Goal: Task Accomplishment & Management: Complete application form

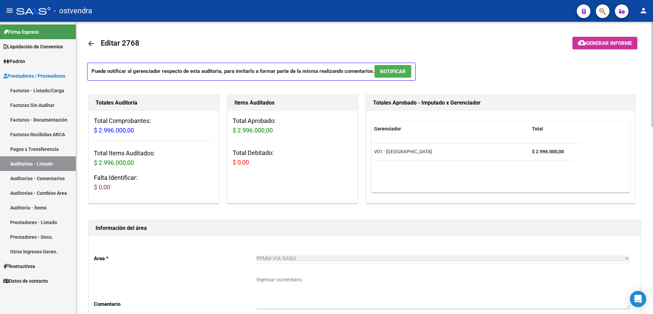
click at [386, 41] on mat-toolbar-row "arrow_back Editar 2768" at bounding box center [303, 44] width 433 height 22
click at [485, 45] on mat-toolbar-row "arrow_back Editar 2768" at bounding box center [303, 44] width 433 height 22
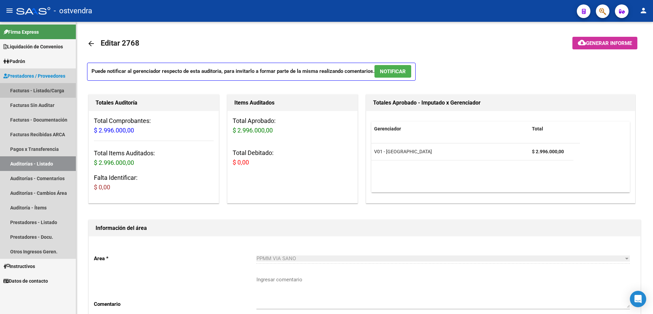
click at [47, 93] on link "Facturas - Listado/Carga" at bounding box center [38, 90] width 76 height 15
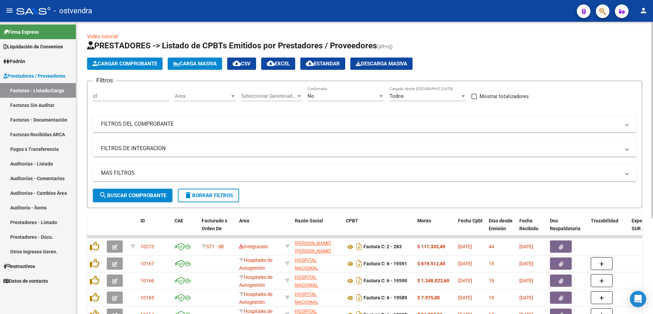
click at [113, 58] on button "Cargar Comprobante" at bounding box center [125, 64] width 76 height 12
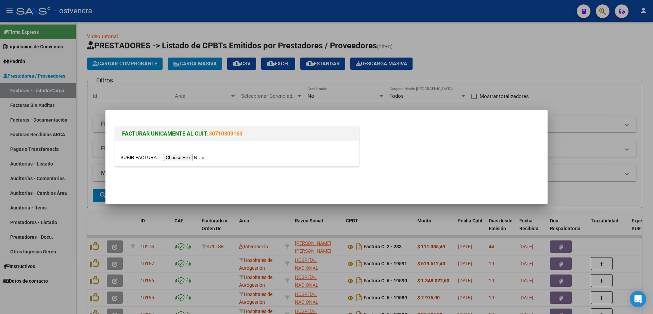
click at [193, 155] on input "file" at bounding box center [163, 157] width 86 height 7
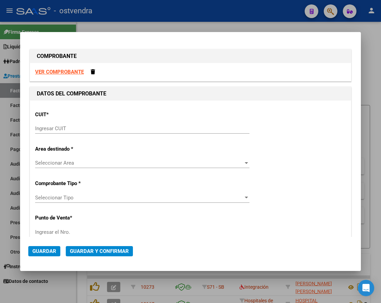
click at [70, 128] on input "Ingresar CUIT" at bounding box center [142, 128] width 214 height 6
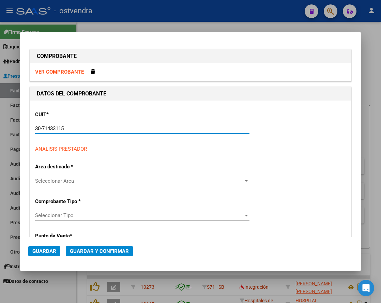
type input "30-71433115-5"
type input "2"
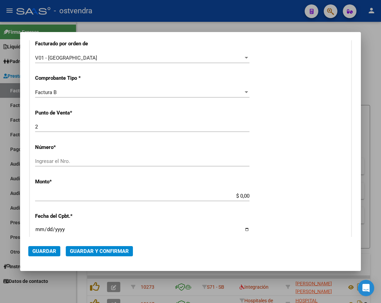
scroll to position [213, 0]
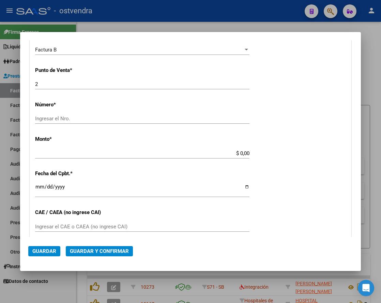
type input "30-71433115-5"
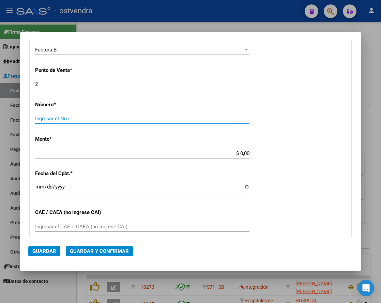
click at [108, 118] on input "Ingresar el Nro." at bounding box center [142, 118] width 214 height 6
type input "1322"
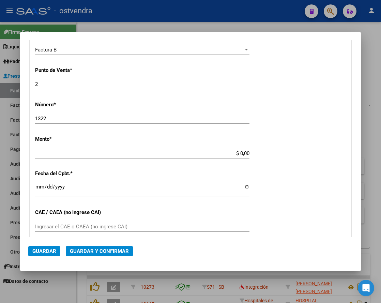
type input "$ 1.974.999,98"
type input "[DATE]"
type input "75325897757235"
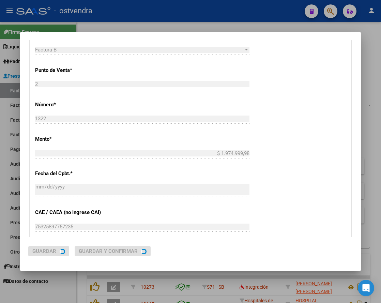
scroll to position [0, 0]
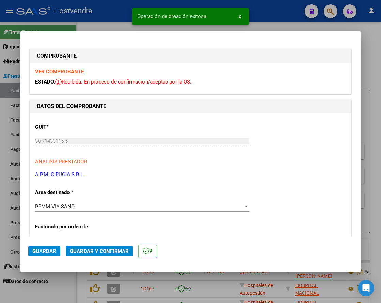
click at [169, 128] on div "CUIT * 30-71433115-5 Ingresar CUIT ANALISIS PRESTADOR A.P.M. CIRUGIA S.R.L. ARC…" at bounding box center [190, 148] width 310 height 60
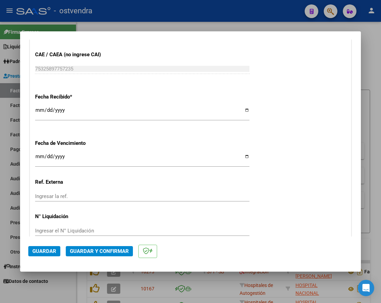
scroll to position [425, 0]
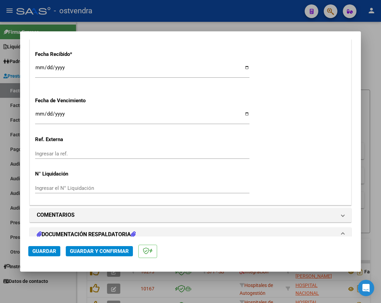
click at [36, 113] on input "Ingresar la fecha" at bounding box center [142, 116] width 214 height 11
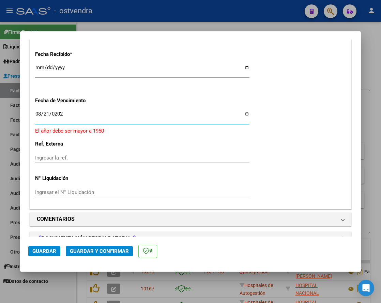
type input "[DATE]"
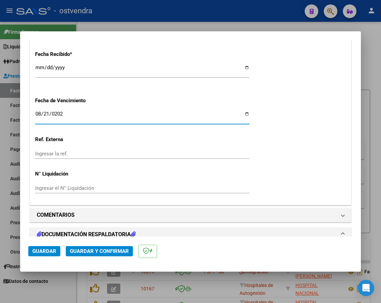
click at [150, 190] on input "Ingresar el N° Liquidación" at bounding box center [142, 188] width 214 height 6
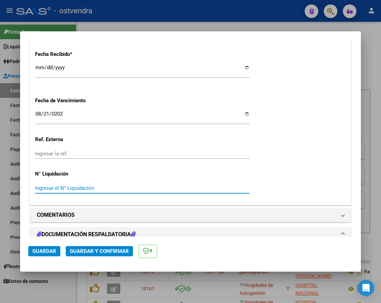
click at [151, 187] on input "Ingresar el N° Liquidación" at bounding box center [142, 188] width 214 height 6
type input "072025"
click at [41, 185] on input "072025" at bounding box center [142, 188] width 214 height 6
click at [45, 252] on span "Guardar" at bounding box center [44, 251] width 24 height 6
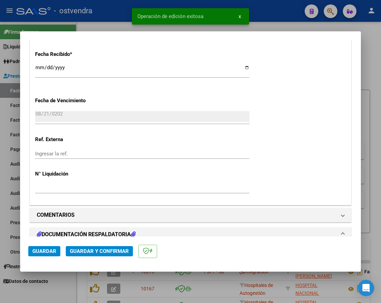
scroll to position [575, 0]
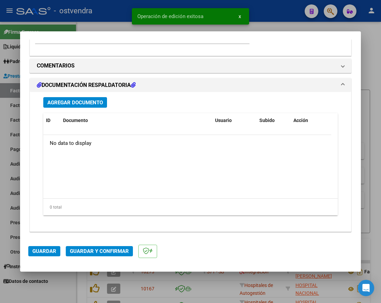
click at [85, 100] on span "Agregar Documento" at bounding box center [74, 102] width 55 height 6
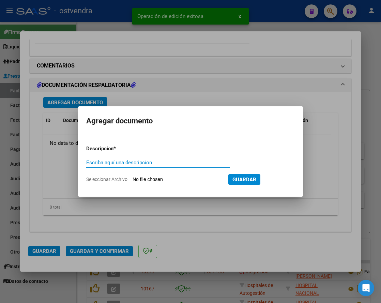
click at [127, 161] on input "Escriba aquí una descripcion" at bounding box center [158, 162] width 144 height 6
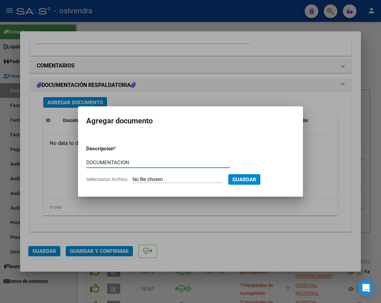
type input "DOCUMENTACION"
click at [170, 180] on input "Seleccionar Archivo" at bounding box center [177, 179] width 90 height 6
type input "C:\fakepath\APM 1322.zip"
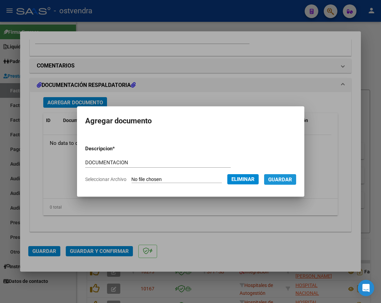
click at [287, 177] on span "Guardar" at bounding box center [280, 179] width 24 height 6
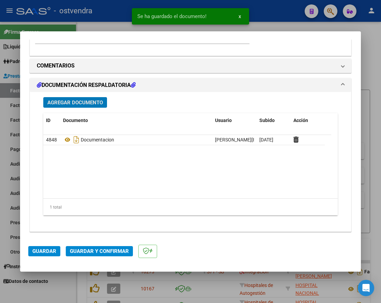
click at [118, 248] on span "Guardar y Confirmar" at bounding box center [99, 251] width 59 height 6
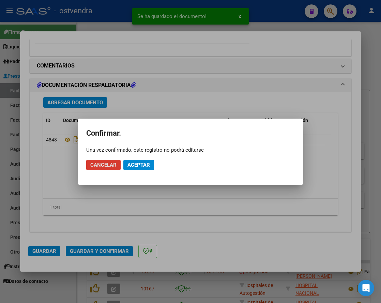
click at [145, 164] on span "Aceptar" at bounding box center [138, 165] width 22 height 6
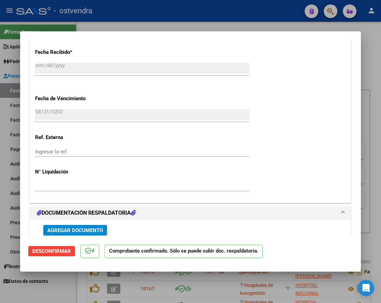
scroll to position [555, 0]
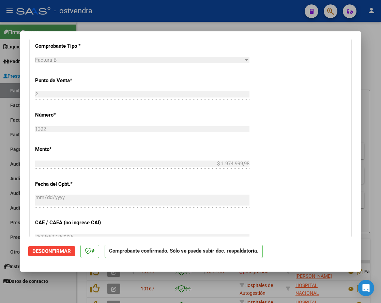
click at [374, 54] on div at bounding box center [190, 151] width 381 height 303
type input "$ 0,00"
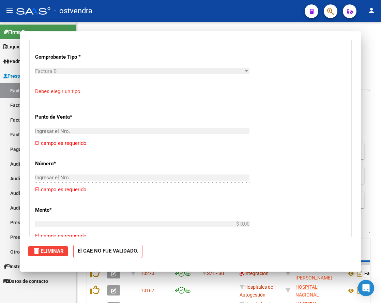
scroll to position [219, 0]
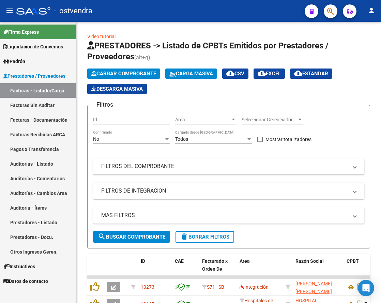
click at [30, 165] on link "Auditorías - Listado" at bounding box center [38, 163] width 76 height 15
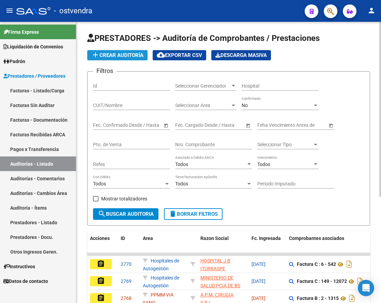
click at [124, 55] on span "add Crear Auditoría" at bounding box center [117, 55] width 52 height 6
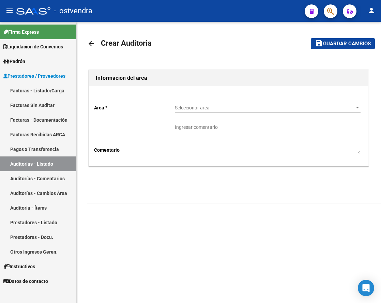
click at [207, 111] on div "Seleccionar area Seleccionar area" at bounding box center [267, 106] width 185 height 14
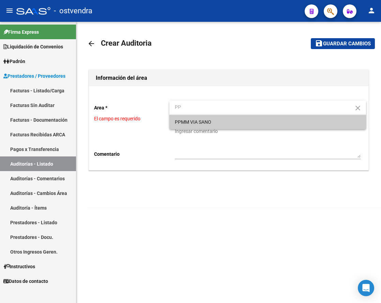
type input "PP"
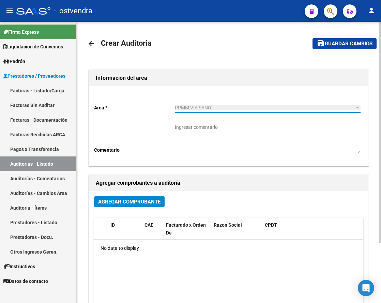
click at [142, 201] on span "Agregar Comprobante" at bounding box center [129, 201] width 62 height 6
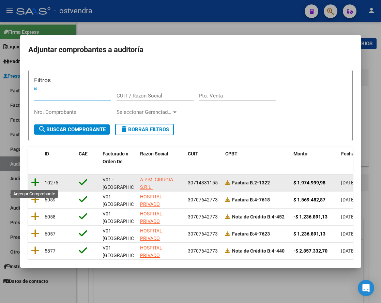
click at [34, 182] on icon at bounding box center [35, 182] width 9 height 10
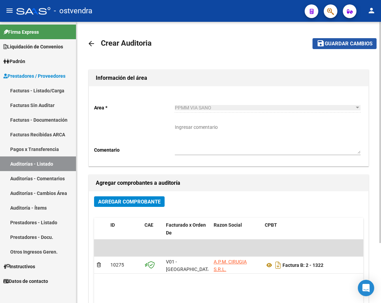
click at [340, 43] on span "Guardar cambios" at bounding box center [348, 44] width 48 height 6
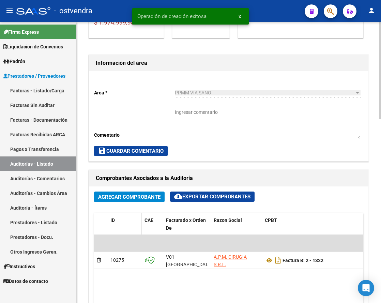
scroll to position [298, 0]
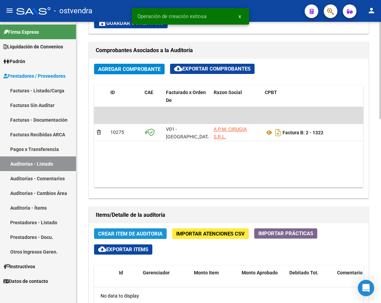
click at [123, 230] on span "Crear Item de Auditoria" at bounding box center [130, 233] width 64 height 6
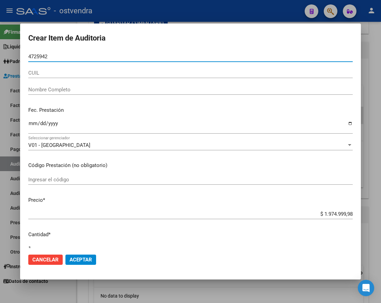
type input "47259426"
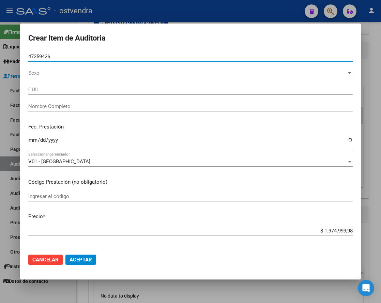
type input "27472594260"
type input "[PERSON_NAME] [PERSON_NAME]"
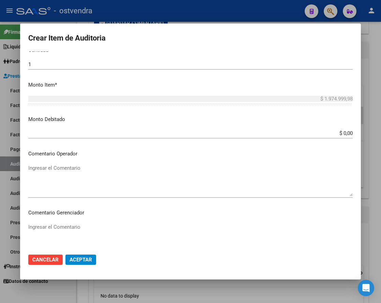
scroll to position [255, 0]
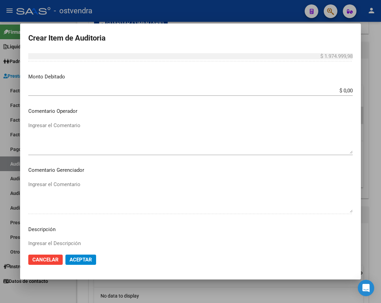
type input "47259426"
click at [83, 262] on span "Aceptar" at bounding box center [80, 259] width 22 height 6
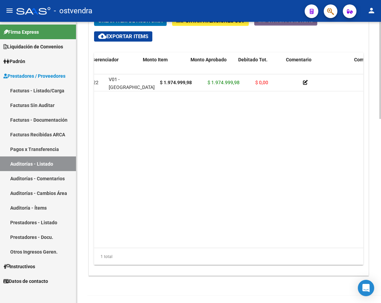
scroll to position [0, 0]
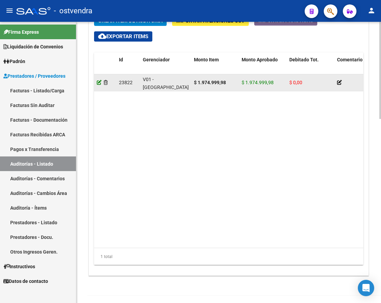
click at [98, 80] on icon at bounding box center [99, 82] width 5 height 5
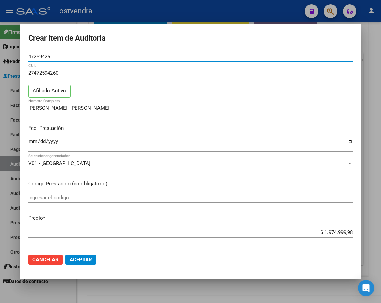
click at [85, 255] on button "Aceptar" at bounding box center [80, 259] width 31 height 10
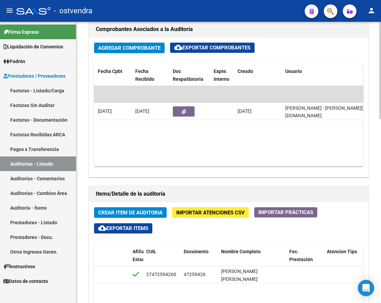
scroll to position [192, 0]
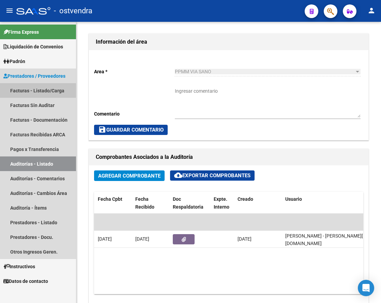
click at [41, 89] on link "Facturas - Listado/Carga" at bounding box center [38, 90] width 76 height 15
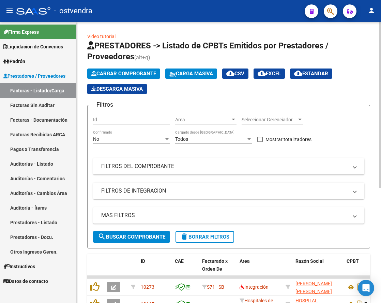
click at [130, 74] on span "Cargar Comprobante" at bounding box center [123, 73] width 65 height 6
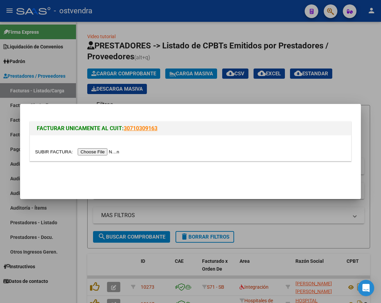
click at [110, 155] on input "file" at bounding box center [78, 151] width 86 height 7
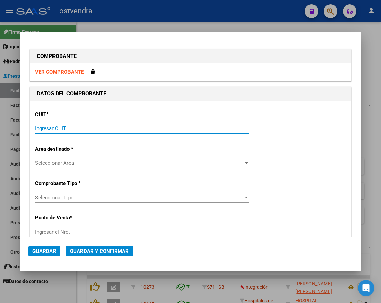
click at [85, 127] on input "Ingresar CUIT" at bounding box center [142, 128] width 214 height 6
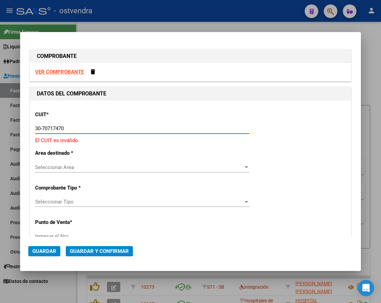
type input "30-70717470-2"
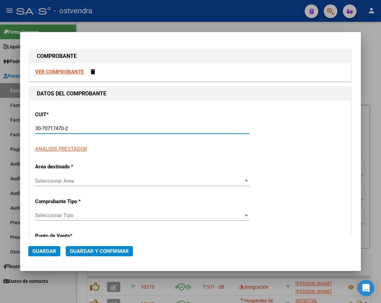
type input "9"
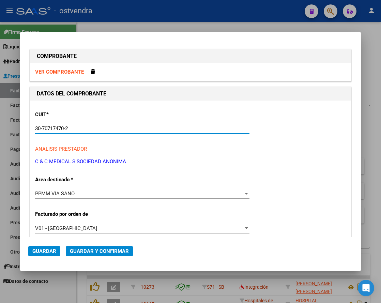
scroll to position [128, 0]
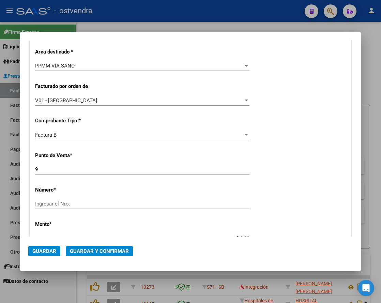
type input "30-70717470-2"
click at [100, 206] on input "Ingresar el Nro." at bounding box center [142, 203] width 214 height 6
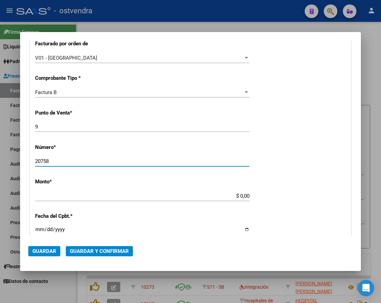
scroll to position [213, 0]
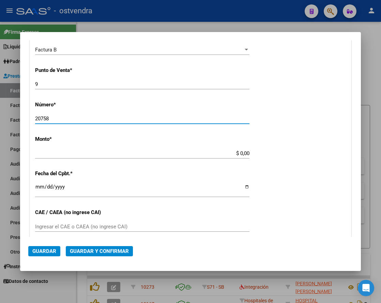
type input "20758"
click at [182, 152] on input "$ 0,00" at bounding box center [142, 153] width 214 height 6
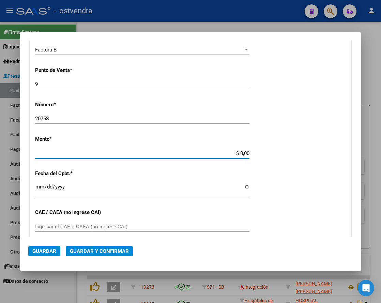
type input "$ 15.500,00"
type input "[DATE]"
type input "75302659021913"
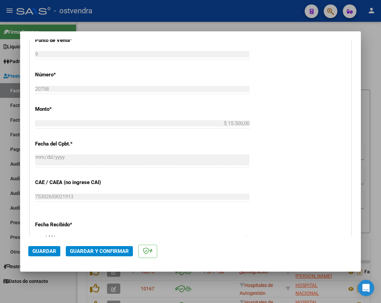
scroll to position [340, 0]
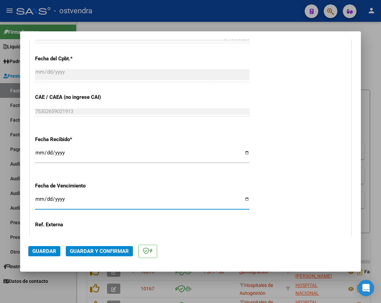
click at [38, 200] on input "Ingresar la fecha" at bounding box center [142, 201] width 214 height 11
click at [37, 199] on input "Ingresar la fecha" at bounding box center [142, 201] width 214 height 11
click at [38, 202] on input "Ingresar la fecha" at bounding box center [142, 201] width 214 height 11
click at [39, 201] on input "Ingresar la fecha" at bounding box center [142, 201] width 214 height 11
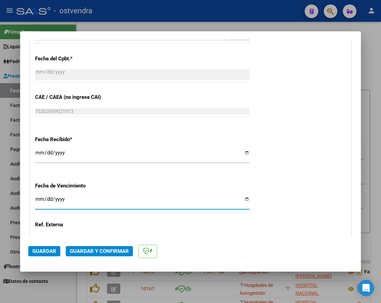
click at [39, 201] on input "Ingresar la fecha" at bounding box center [142, 201] width 214 height 11
type input "[DATE]"
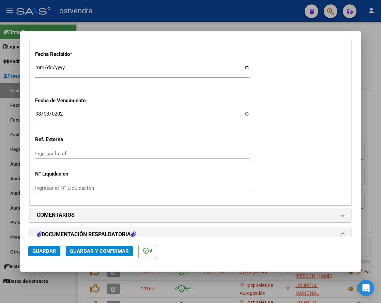
scroll to position [468, 0]
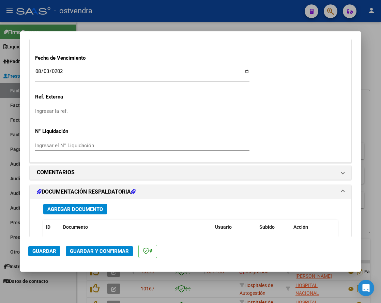
click at [92, 144] on input "Ingresar el N° Liquidación" at bounding box center [142, 145] width 214 height 6
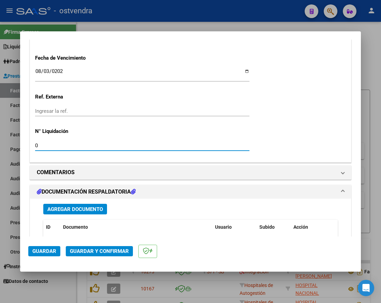
type input "07"
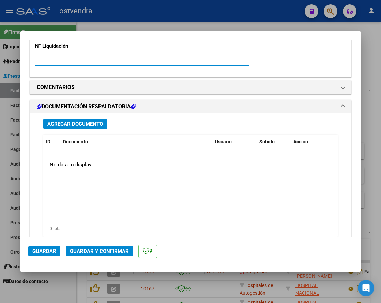
click at [95, 124] on span "Agregar Documento" at bounding box center [74, 124] width 55 height 6
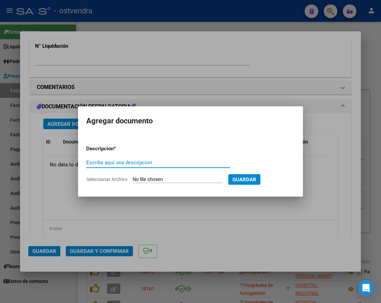
click at [160, 162] on input "Escriba aquí una descripcion" at bounding box center [158, 162] width 144 height 6
click at [131, 161] on input "Escriba aquí una descripcion" at bounding box center [158, 162] width 144 height 6
type input "DOCUMENTACON"
click at [185, 177] on input "Seleccionar Archivo" at bounding box center [177, 179] width 90 height 6
type input "C:\fakepath\C&C 20758.zip"
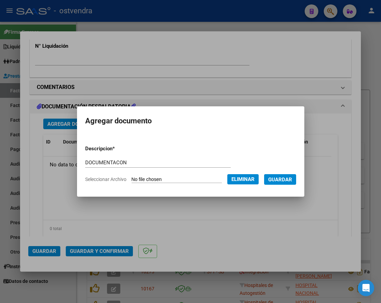
click at [290, 178] on span "Guardar" at bounding box center [280, 179] width 24 height 6
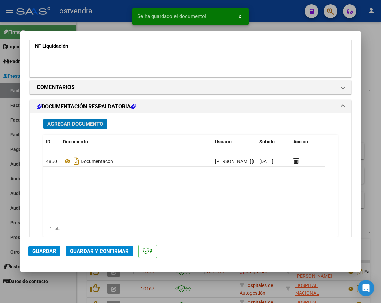
click at [100, 252] on span "Guardar y Confirmar" at bounding box center [99, 251] width 59 height 6
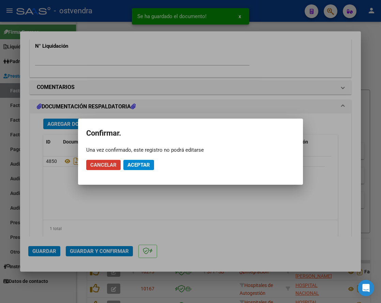
click at [141, 164] on span "Aceptar" at bounding box center [138, 165] width 22 height 6
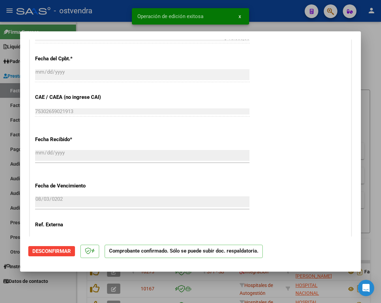
scroll to position [468, 0]
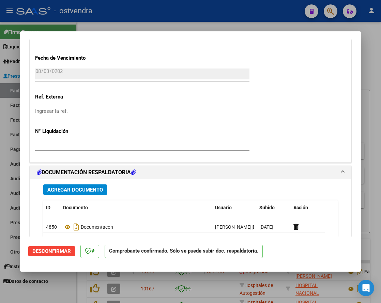
click at [375, 110] on div at bounding box center [190, 151] width 381 height 303
type input "$ 0,00"
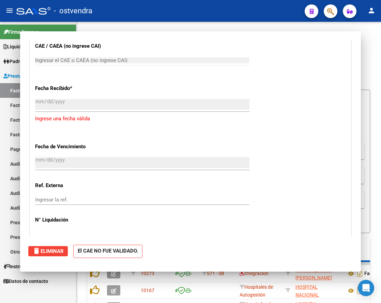
scroll to position [545, 0]
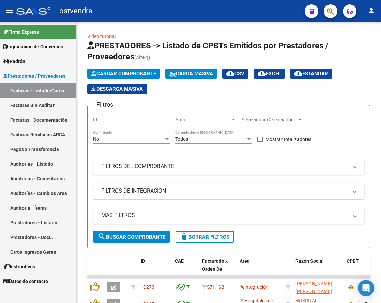
click at [39, 164] on link "Auditorías - Listado" at bounding box center [38, 163] width 76 height 15
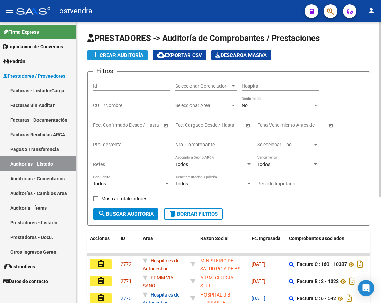
click at [120, 54] on span "add Crear Auditoría" at bounding box center [117, 55] width 52 height 6
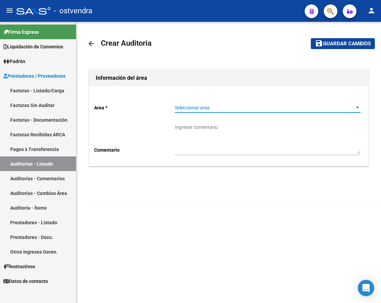
click at [207, 107] on span "Seleccionar area" at bounding box center [264, 108] width 179 height 6
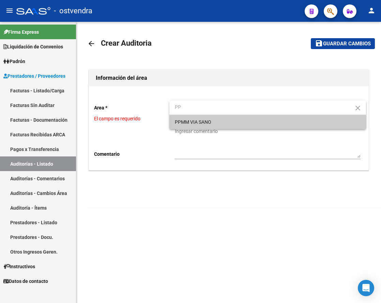
type input "PP"
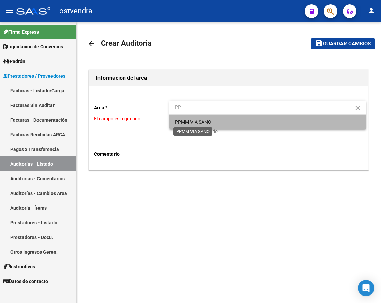
click at [204, 120] on span "PPMM VIA SANO" at bounding box center [193, 121] width 36 height 5
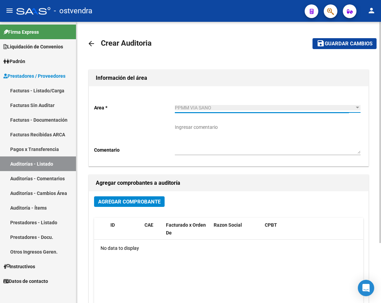
click at [146, 200] on span "Agregar Comprobante" at bounding box center [129, 201] width 62 height 6
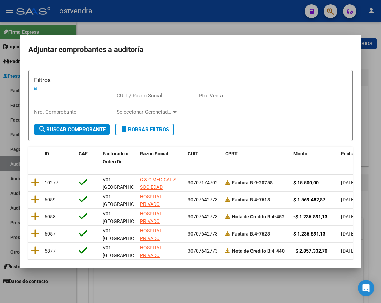
click at [35, 181] on icon at bounding box center [35, 182] width 9 height 10
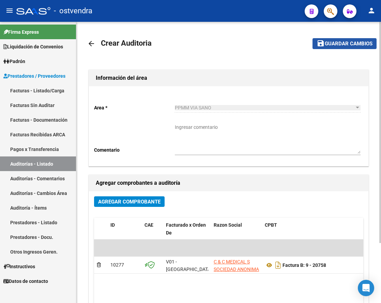
click at [361, 48] on button "save Guardar cambios" at bounding box center [344, 43] width 64 height 11
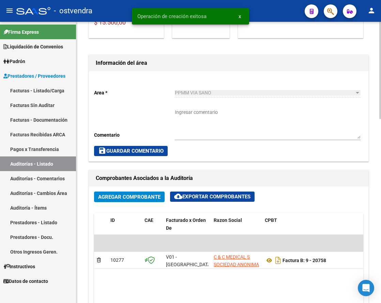
scroll to position [255, 0]
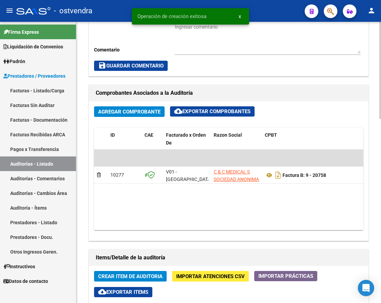
click at [112, 277] on span "Crear Item de Auditoria" at bounding box center [130, 276] width 64 height 6
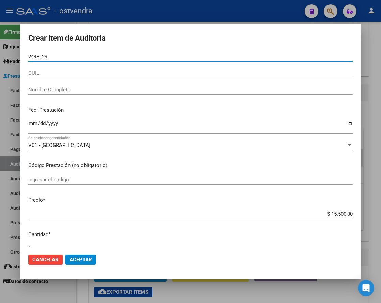
type input "24481296"
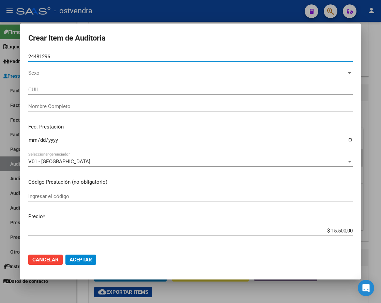
type input "27244812967"
type input "LEGAL ROMAN [PERSON_NAME] -"
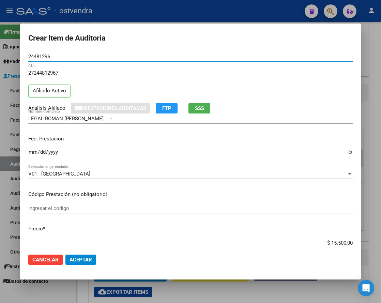
type input "24481296"
click at [87, 260] on span "Aceptar" at bounding box center [80, 259] width 22 height 6
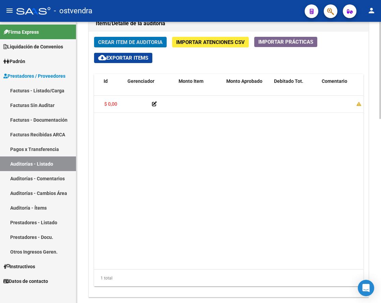
scroll to position [0, 0]
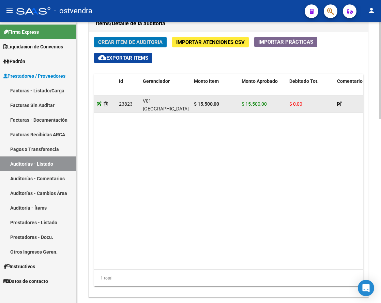
click at [98, 104] on icon at bounding box center [99, 103] width 5 height 5
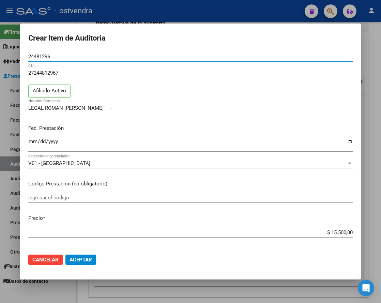
click at [78, 267] on mat-dialog-actions "Cancelar Aceptar" at bounding box center [190, 259] width 324 height 23
click at [79, 261] on span "Aceptar" at bounding box center [80, 259] width 22 height 6
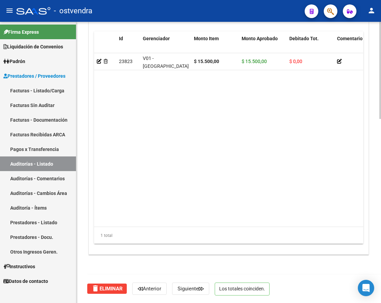
scroll to position [362, 0]
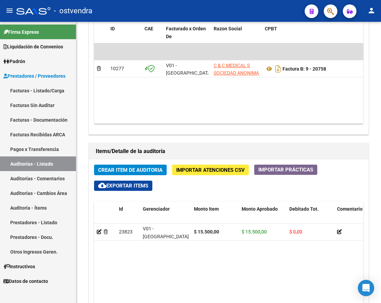
click at [33, 93] on link "Facturas - Listado/Carga" at bounding box center [38, 90] width 76 height 15
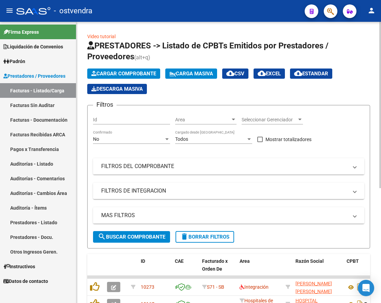
click at [136, 73] on span "Cargar Comprobante" at bounding box center [123, 73] width 65 height 6
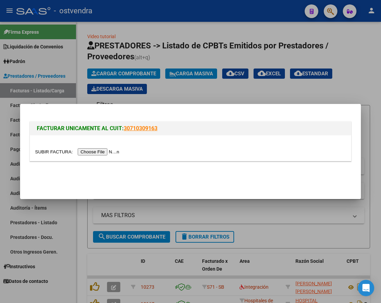
click at [115, 152] on input "file" at bounding box center [78, 151] width 86 height 7
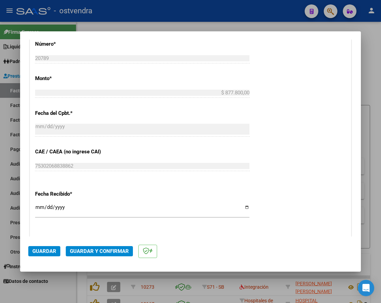
scroll to position [340, 0]
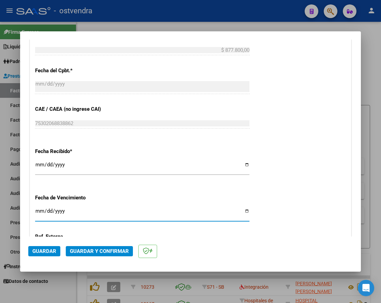
click at [38, 212] on input "Ingresar la fecha" at bounding box center [142, 213] width 214 height 11
click at [38, 211] on input "Ingresar la fecha" at bounding box center [142, 213] width 214 height 11
type input "[DATE]"
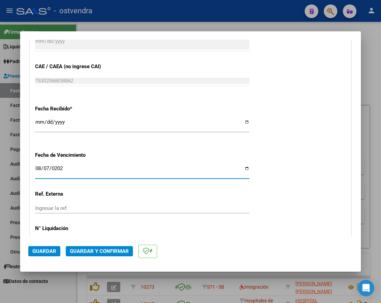
scroll to position [425, 0]
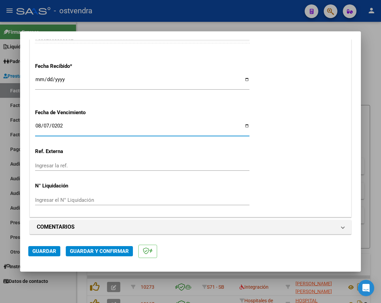
click at [91, 199] on input "Ingresar el N° Liquidación" at bounding box center [142, 200] width 214 height 6
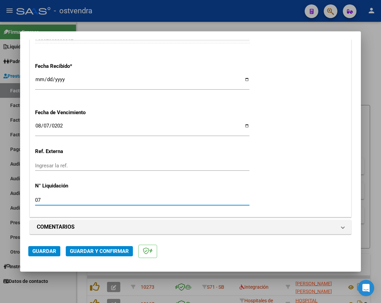
type input "0"
drag, startPoint x: 37, startPoint y: 200, endPoint x: 42, endPoint y: 216, distance: 16.5
click at [37, 200] on input "Ingresar el N° Liquidación" at bounding box center [142, 200] width 214 height 6
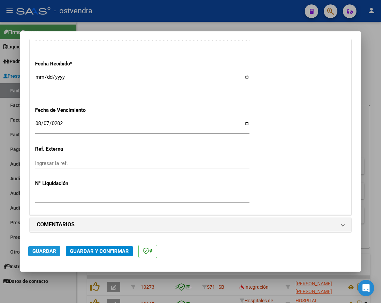
click at [51, 251] on span "Guardar" at bounding box center [44, 251] width 24 height 6
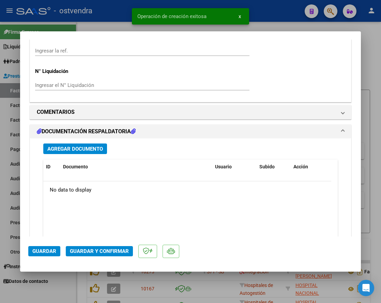
scroll to position [596, 0]
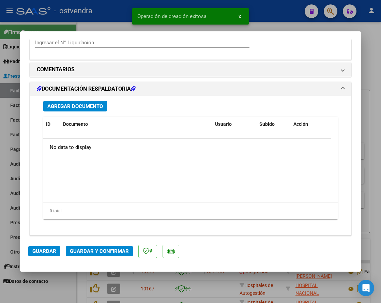
click at [89, 104] on span "Agregar Documento" at bounding box center [74, 106] width 55 height 6
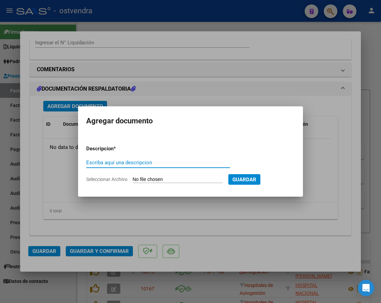
click at [156, 162] on input "Escriba aquí una descripcion" at bounding box center [158, 162] width 144 height 6
type input "DOCUMENTACION"
click at [171, 180] on input "Seleccionar Archivo" at bounding box center [177, 179] width 90 height 6
type input "C:\fakepath\C&C 20789.zip"
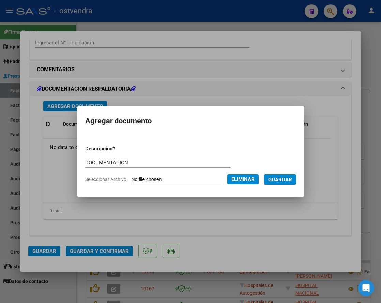
click at [286, 178] on span "Guardar" at bounding box center [280, 179] width 24 height 6
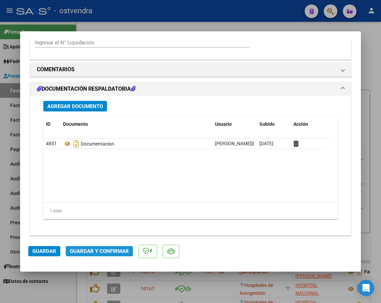
click at [102, 252] on span "Guardar y Confirmar" at bounding box center [99, 251] width 59 height 6
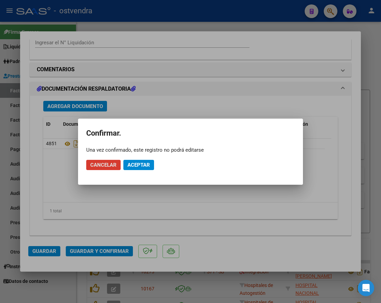
click at [149, 165] on span "Aceptar" at bounding box center [138, 165] width 22 height 6
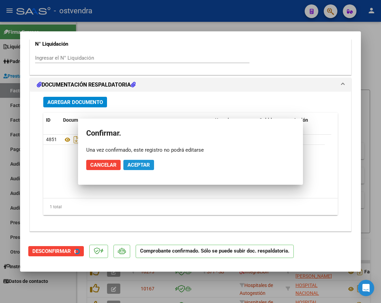
scroll to position [580, 0]
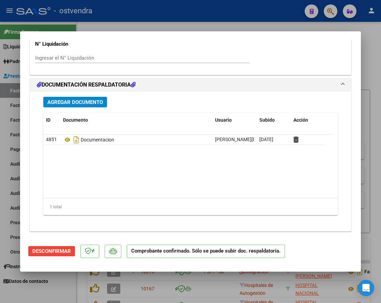
click at [375, 116] on div at bounding box center [190, 151] width 381 height 303
type input "$ 0,00"
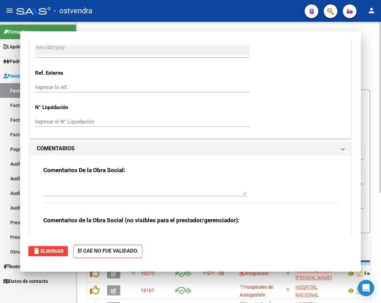
scroll to position [659, 0]
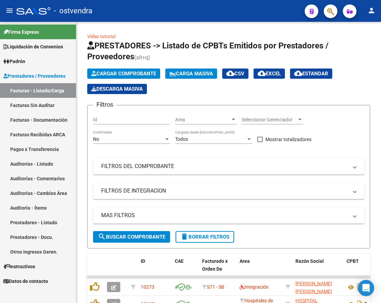
click at [44, 161] on link "Auditorías - Listado" at bounding box center [38, 163] width 76 height 15
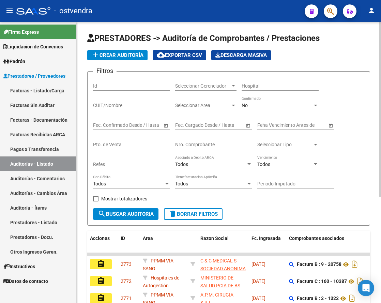
click at [125, 56] on span "add Crear Auditoría" at bounding box center [117, 55] width 52 height 6
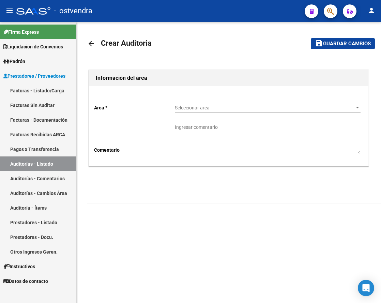
click at [209, 105] on span "Seleccionar area" at bounding box center [264, 108] width 179 height 6
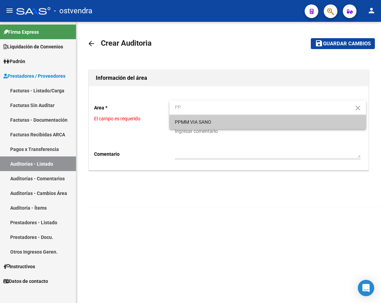
type input "PP"
click at [207, 126] on span "PPMM VIA SANO" at bounding box center [267, 122] width 185 height 14
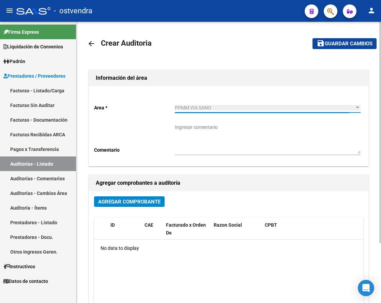
click at [150, 205] on button "Agregar Comprobante" at bounding box center [129, 201] width 70 height 11
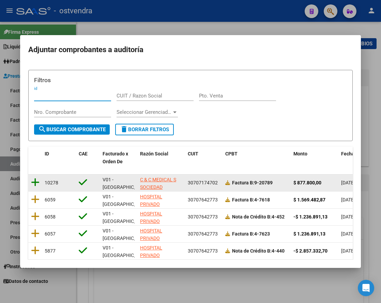
click at [35, 184] on icon at bounding box center [35, 182] width 9 height 10
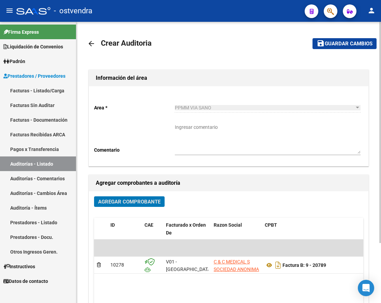
click at [344, 43] on span "Guardar cambios" at bounding box center [348, 44] width 48 height 6
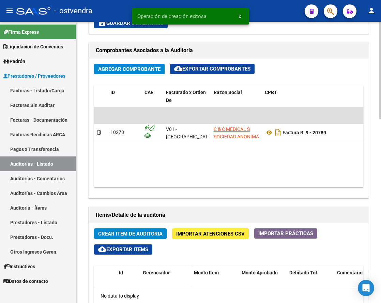
scroll to position [340, 0]
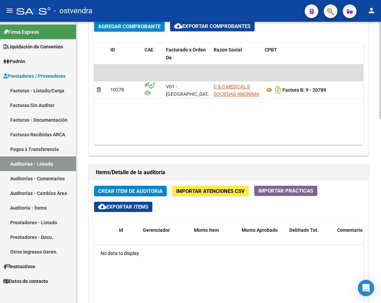
click at [146, 186] on button "Crear Item de Auditoria" at bounding box center [130, 190] width 72 height 11
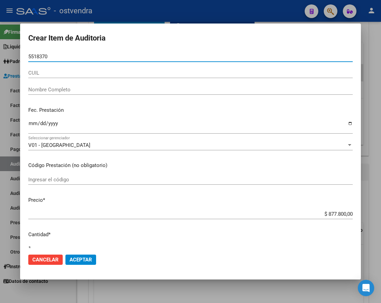
type input "55183708"
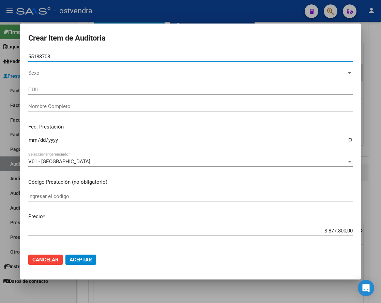
type input "20551837085"
type input "[PERSON_NAME] [PERSON_NAME]"
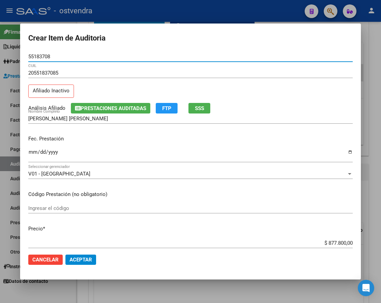
type input "55183708"
click at [82, 256] on button "Aceptar" at bounding box center [80, 259] width 31 height 10
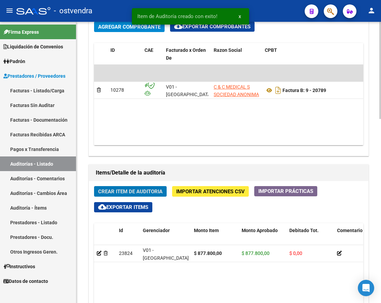
scroll to position [341, 0]
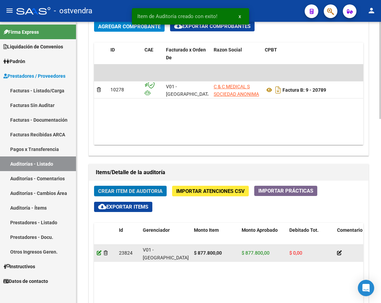
click at [100, 253] on icon at bounding box center [99, 252] width 5 height 5
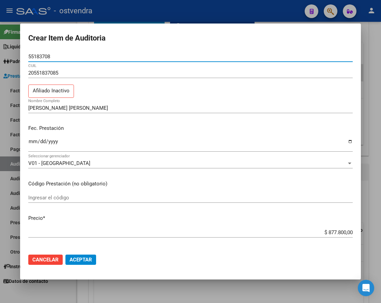
click at [82, 261] on span "Aceptar" at bounding box center [80, 259] width 22 height 6
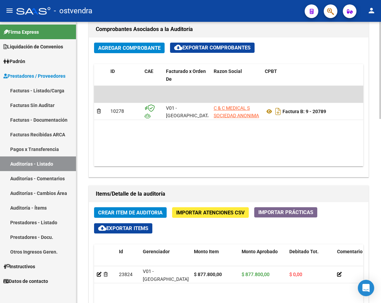
scroll to position [362, 0]
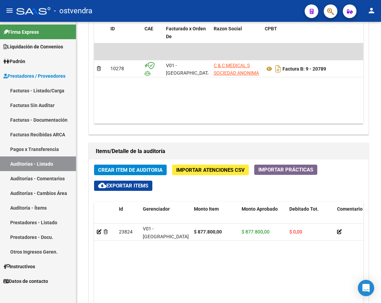
click at [39, 90] on link "Facturas - Listado/Carga" at bounding box center [38, 90] width 76 height 15
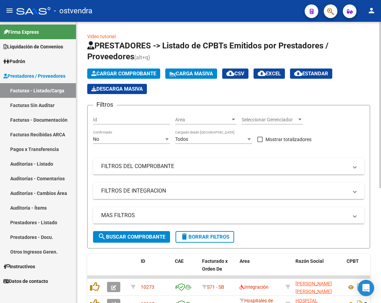
click at [137, 71] on span "Cargar Comprobante" at bounding box center [123, 73] width 65 height 6
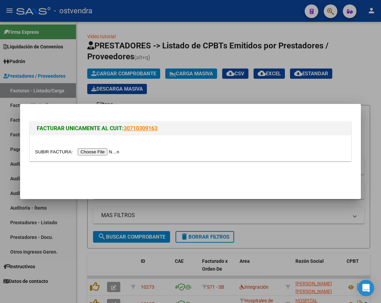
click at [113, 149] on input "file" at bounding box center [78, 151] width 86 height 7
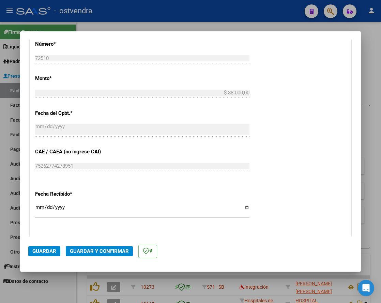
scroll to position [340, 0]
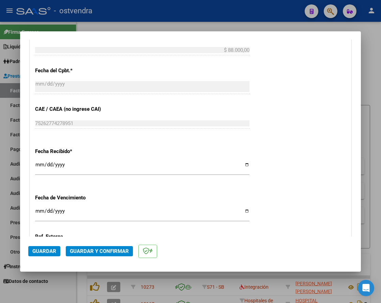
click at [42, 208] on input "Ingresar la fecha" at bounding box center [142, 213] width 214 height 11
type input "[DATE]"
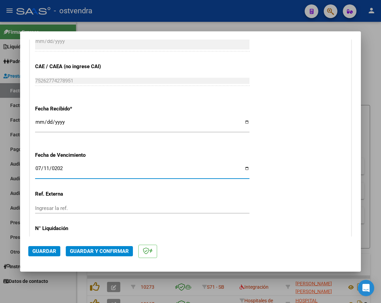
scroll to position [428, 0]
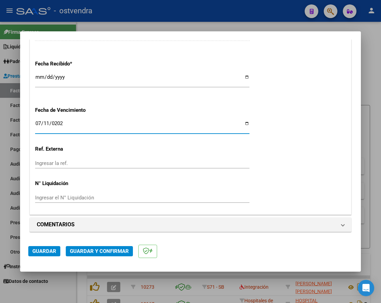
click at [74, 195] on input "Ingresar el N° Liquidación" at bounding box center [142, 197] width 214 height 6
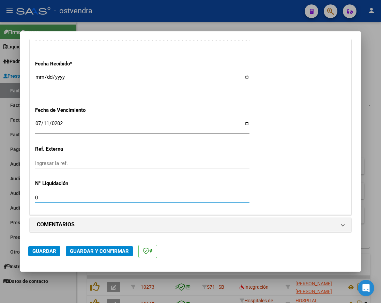
type input "07"
click at [53, 252] on span "Guardar" at bounding box center [44, 251] width 24 height 6
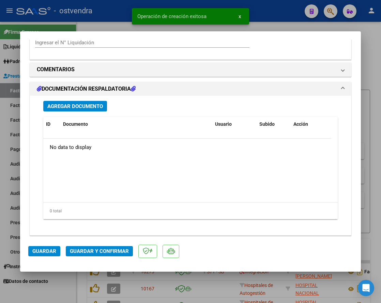
scroll to position [600, 0]
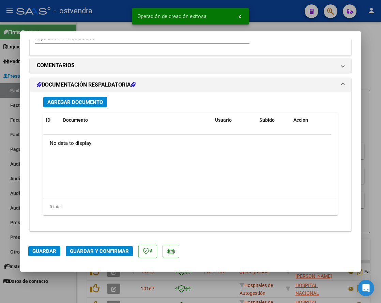
click at [68, 101] on span "Agregar Documento" at bounding box center [74, 102] width 55 height 6
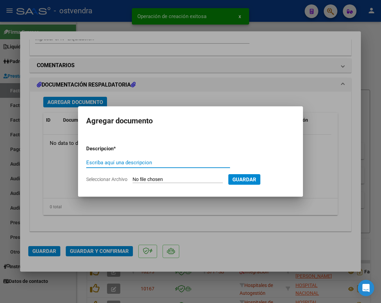
click at [144, 161] on input "Escriba aquí una descripcion" at bounding box center [158, 162] width 144 height 6
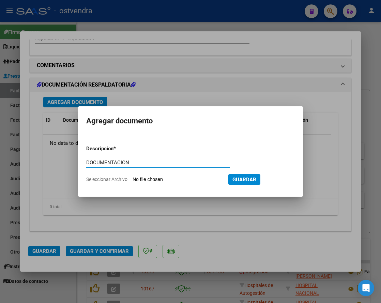
type input "DOCUMENTACION"
click at [156, 179] on input "Seleccionar Archivo" at bounding box center [177, 179] width 90 height 6
type input "C:\fakepath\C&C 72510.zip"
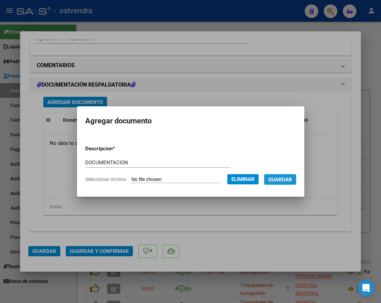
click at [289, 180] on span "Guardar" at bounding box center [280, 179] width 24 height 6
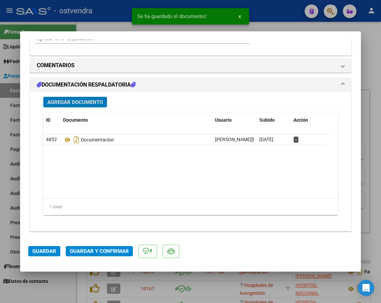
click at [106, 248] on span "Guardar y Confirmar" at bounding box center [99, 251] width 59 height 6
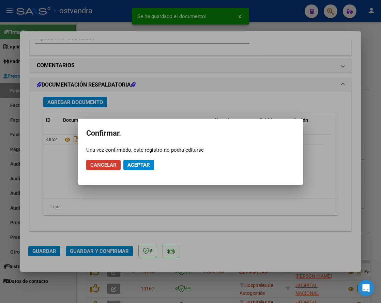
click at [150, 162] on button "Aceptar" at bounding box center [138, 165] width 31 height 10
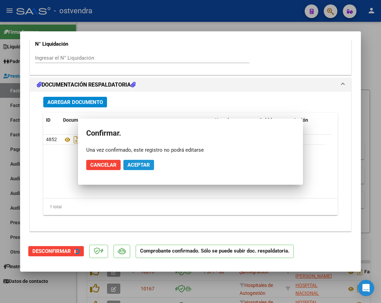
scroll to position [580, 0]
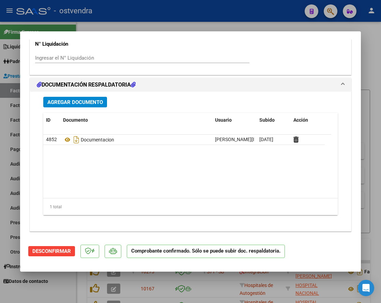
click at [131, 23] on div at bounding box center [190, 151] width 381 height 303
type input "$ 0,00"
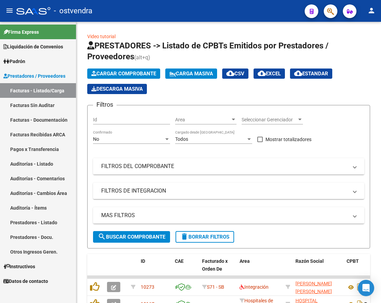
click at [38, 163] on link "Auditorías - Listado" at bounding box center [38, 163] width 76 height 15
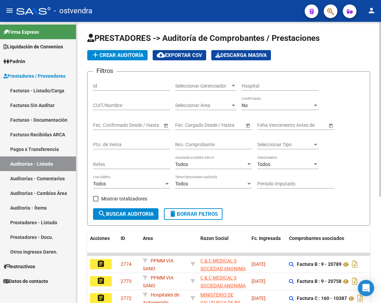
click at [133, 59] on button "add Crear Auditoría" at bounding box center [117, 55] width 60 height 10
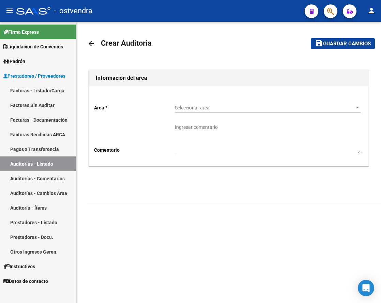
click at [238, 109] on span "Seleccionar area" at bounding box center [264, 108] width 179 height 6
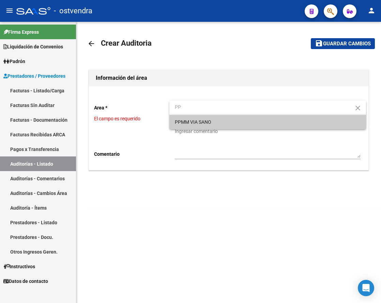
type input "PP"
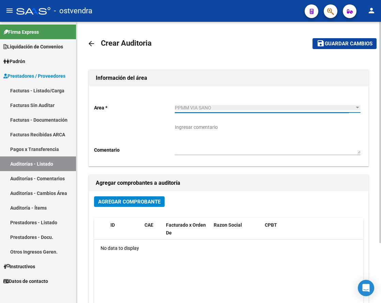
click at [112, 205] on button "Agregar Comprobante" at bounding box center [129, 201] width 70 height 11
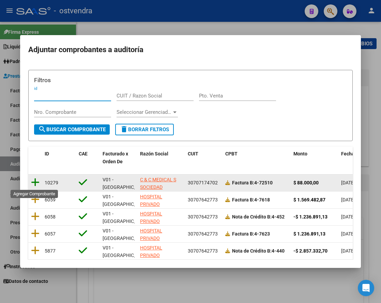
click at [33, 182] on icon at bounding box center [35, 182] width 9 height 10
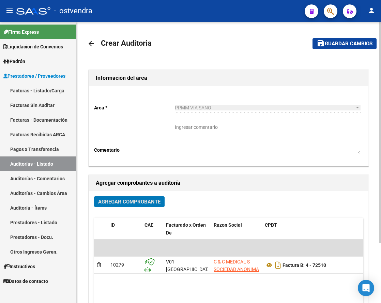
click at [356, 43] on span "Guardar cambios" at bounding box center [348, 44] width 48 height 6
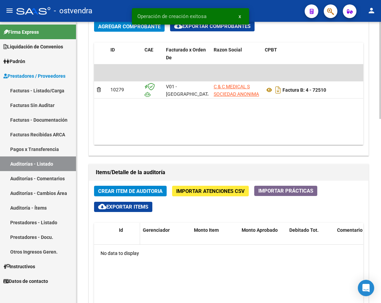
scroll to position [383, 0]
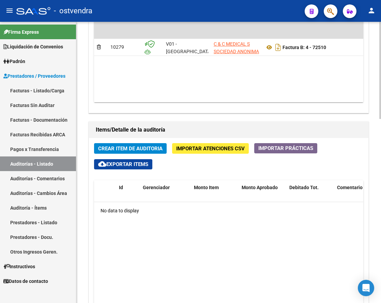
click at [141, 146] on span "Crear Item de Auditoria" at bounding box center [130, 148] width 64 height 6
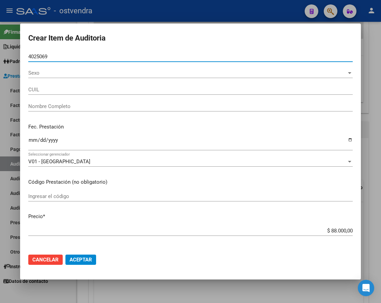
type input "40250697"
type input "27402506976"
type input "[PERSON_NAME] [PERSON_NAME]"
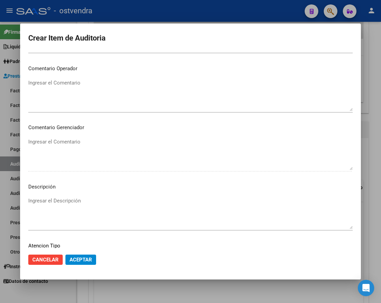
scroll to position [355, 0]
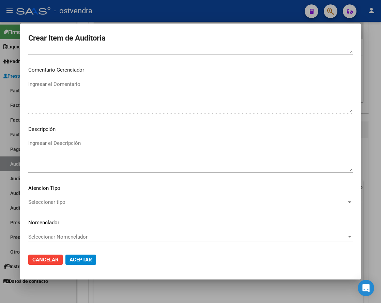
type input "40250697"
click at [83, 259] on span "Aceptar" at bounding box center [80, 259] width 22 height 6
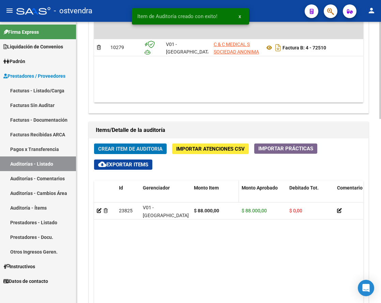
scroll to position [383, 0]
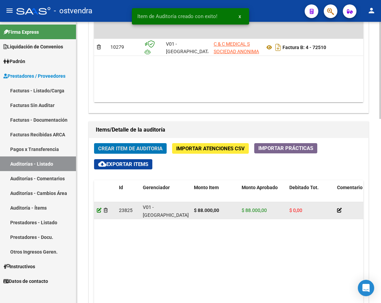
click at [99, 209] on icon at bounding box center [99, 210] width 5 height 5
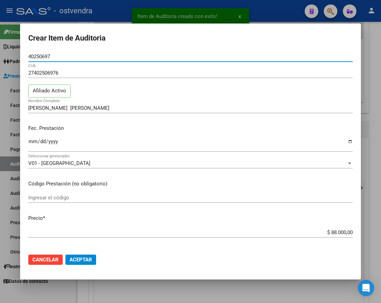
click at [85, 259] on span "Aceptar" at bounding box center [80, 259] width 22 height 6
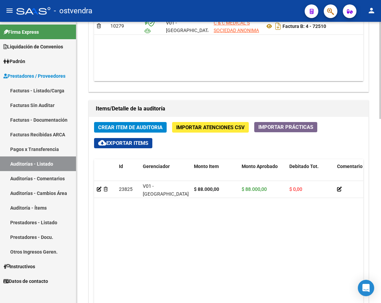
scroll to position [447, 0]
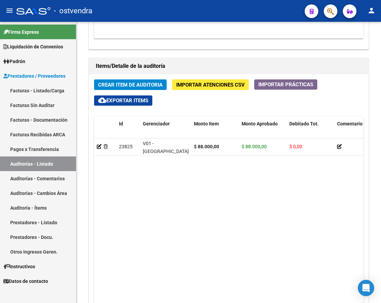
click at [33, 92] on link "Facturas - Listado/Carga" at bounding box center [38, 90] width 76 height 15
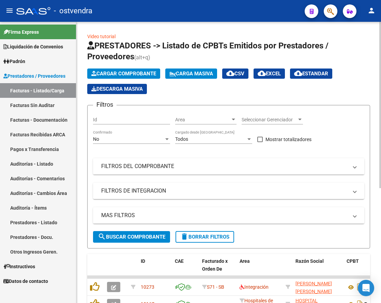
click at [142, 76] on span "Cargar Comprobante" at bounding box center [123, 73] width 65 height 6
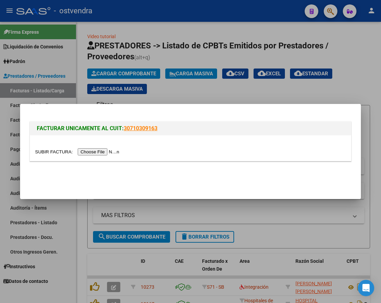
click at [97, 150] on input "file" at bounding box center [78, 151] width 86 height 7
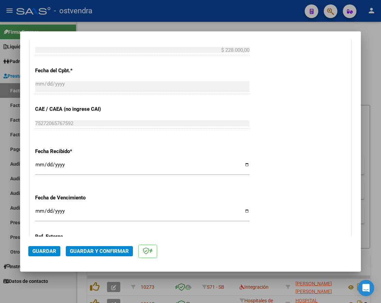
scroll to position [383, 0]
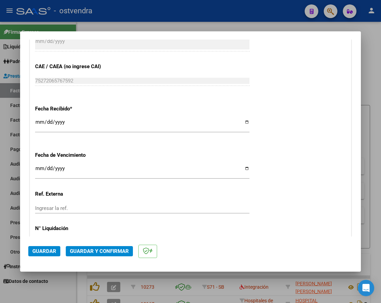
click at [38, 168] on input "Ingresar la fecha" at bounding box center [142, 170] width 214 height 11
type input "[DATE]"
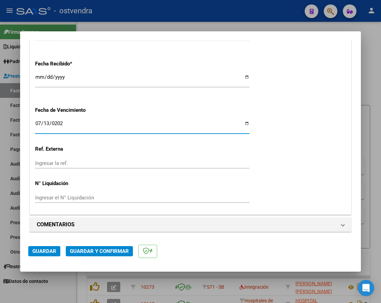
click at [88, 197] on input "Ingresar el N° Liquidación" at bounding box center [142, 197] width 214 height 6
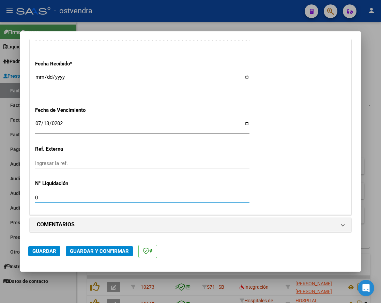
type input "07"
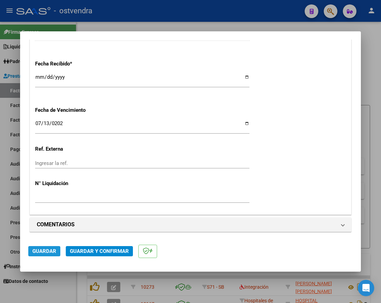
drag, startPoint x: 47, startPoint y: 253, endPoint x: 54, endPoint y: 243, distance: 12.5
click at [47, 253] on span "Guardar" at bounding box center [44, 251] width 24 height 6
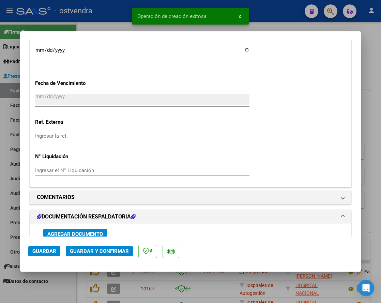
scroll to position [596, 0]
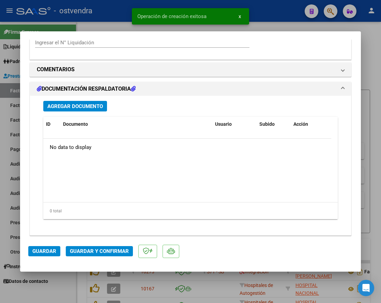
click at [67, 105] on span "Agregar Documento" at bounding box center [74, 106] width 55 height 6
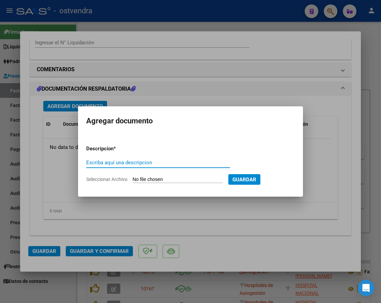
click at [145, 161] on input "Escriba aquí una descripcion" at bounding box center [158, 162] width 144 height 6
type input "DOUMENTACION"
click at [163, 180] on input "Seleccionar Archivo" at bounding box center [177, 179] width 90 height 6
type input "C:\fakepath\C&C 72629.zip"
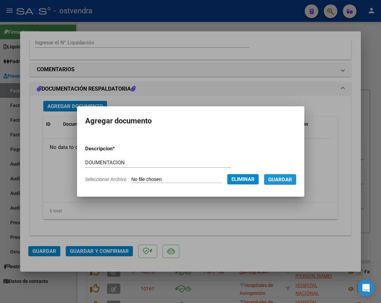
click at [285, 181] on span "Guardar" at bounding box center [280, 179] width 24 height 6
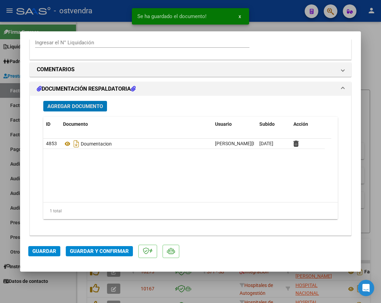
click at [107, 250] on span "Guardar y Confirmar" at bounding box center [99, 251] width 59 height 6
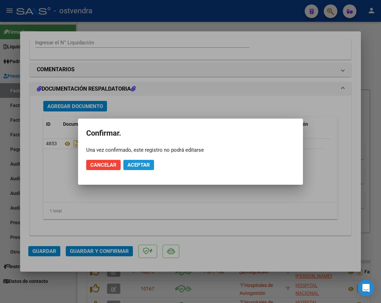
click at [147, 162] on span "Aceptar" at bounding box center [138, 165] width 22 height 6
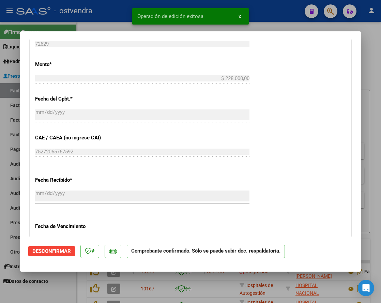
scroll to position [495, 0]
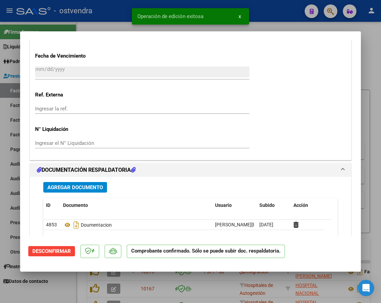
click at [374, 238] on div at bounding box center [190, 151] width 381 height 303
type input "$ 0,00"
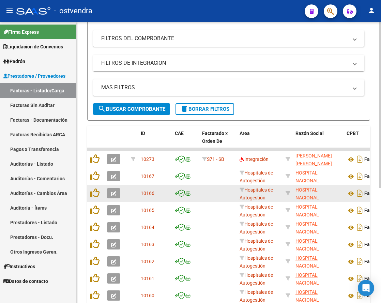
scroll to position [0, 0]
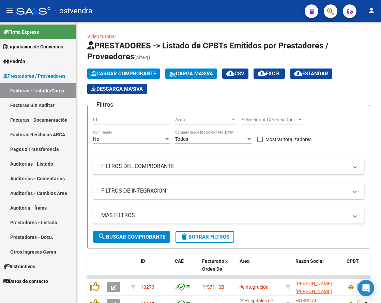
click at [28, 162] on link "Auditorías - Listado" at bounding box center [38, 163] width 76 height 15
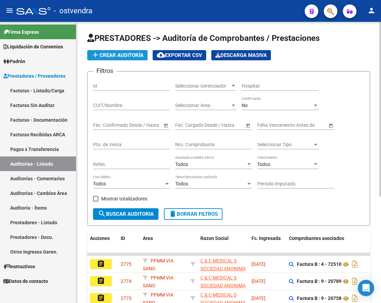
click at [122, 54] on span "add Crear Auditoría" at bounding box center [117, 55] width 52 height 6
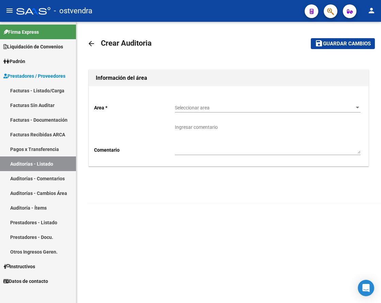
click at [201, 111] on div "Seleccionar area Seleccionar area" at bounding box center [267, 106] width 185 height 14
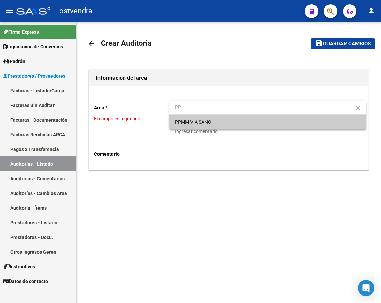
type input "PP"
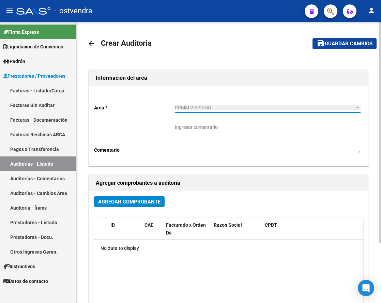
click at [140, 203] on span "Agregar Comprobante" at bounding box center [129, 201] width 62 height 6
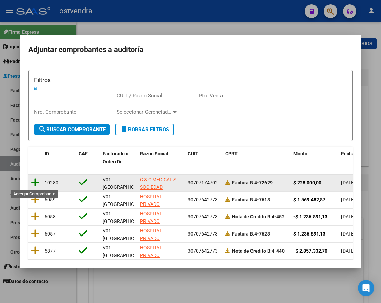
click at [36, 186] on icon at bounding box center [35, 182] width 9 height 10
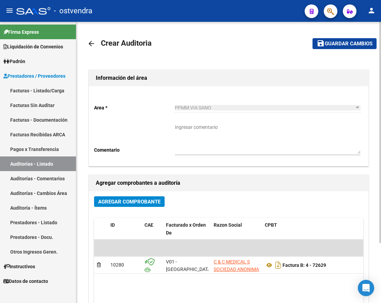
click at [174, 286] on datatable-body "$ 228.000,00 10280 V01 - Viasano C & C MEDICAL S SOCIEDAD ANONIMA Factura B: 4 …" at bounding box center [228, 279] width 269 height 80
click at [341, 41] on span "Guardar cambios" at bounding box center [348, 44] width 48 height 6
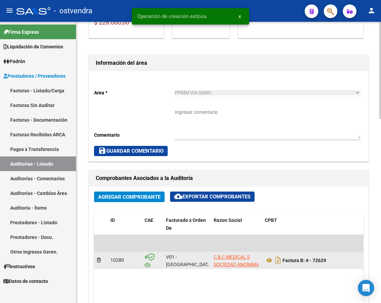
scroll to position [255, 0]
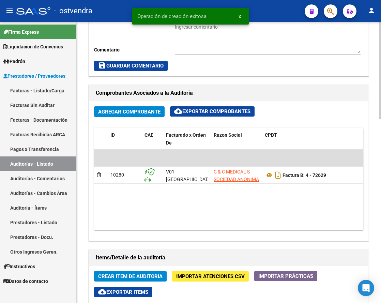
click at [133, 273] on span "Crear Item de Auditoria" at bounding box center [130, 276] width 64 height 6
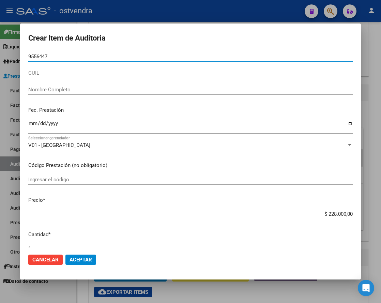
type input "95564470"
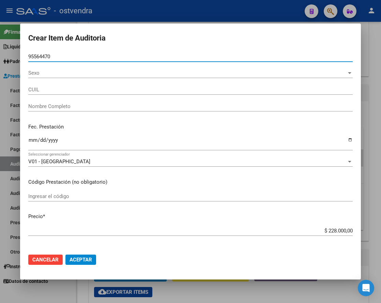
type input "27955644706"
type input "[PERSON_NAME] [PERSON_NAME]"
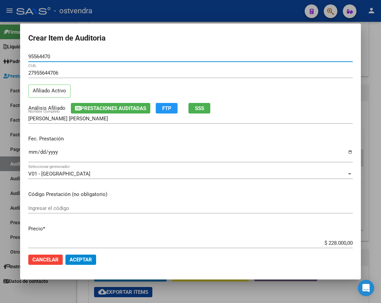
type input "95564470"
click at [87, 260] on span "Aceptar" at bounding box center [80, 259] width 22 height 6
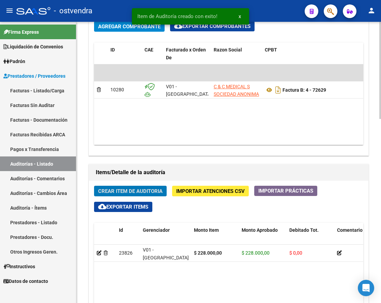
scroll to position [383, 0]
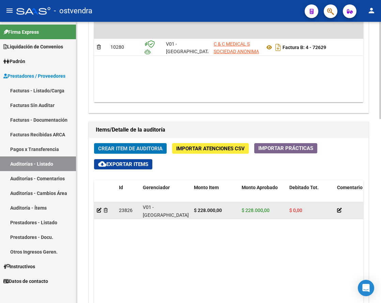
click at [100, 206] on div at bounding box center [105, 210] width 17 height 8
click at [98, 210] on icon at bounding box center [99, 210] width 5 height 5
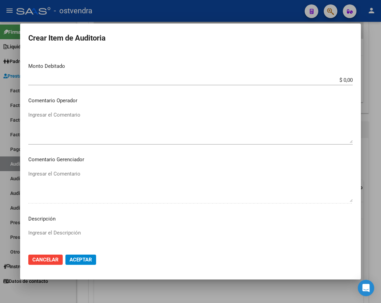
scroll to position [345, 0]
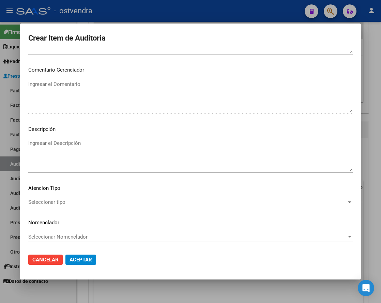
click at [80, 258] on span "Aceptar" at bounding box center [80, 259] width 22 height 6
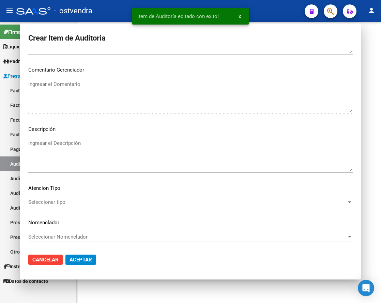
scroll to position [0, 0]
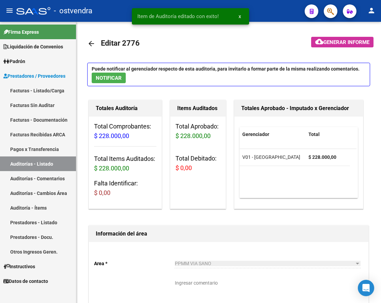
click at [37, 90] on link "Facturas - Listado/Carga" at bounding box center [38, 90] width 76 height 15
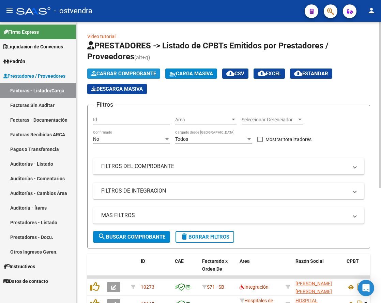
click at [140, 74] on span "Cargar Comprobante" at bounding box center [123, 73] width 65 height 6
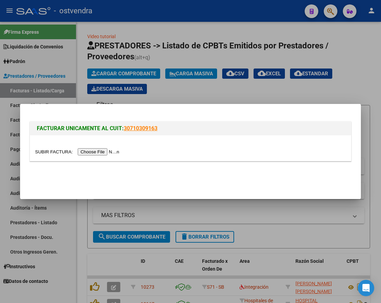
click at [96, 150] on input "file" at bounding box center [78, 151] width 86 height 7
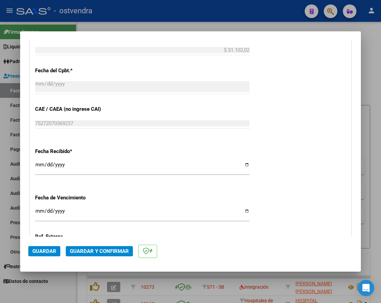
scroll to position [383, 0]
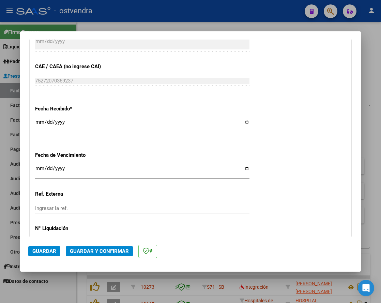
click at [38, 168] on input "Ingresar la fecha" at bounding box center [142, 170] width 214 height 11
type input "[DATE]"
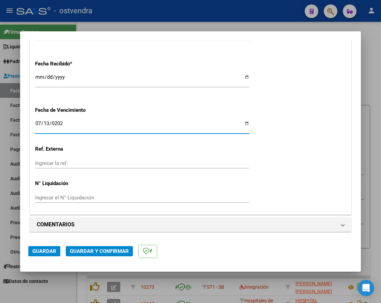
click at [80, 196] on input "Ingresar el N° Liquidación" at bounding box center [142, 197] width 214 height 6
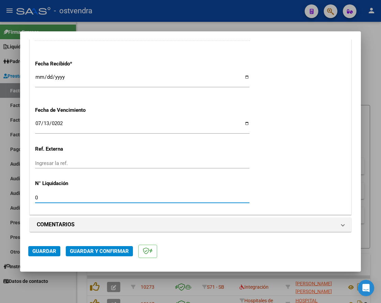
type input "07"
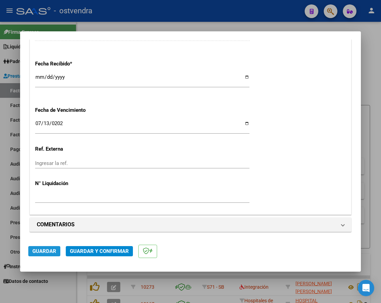
click at [43, 249] on span "Guardar" at bounding box center [44, 251] width 24 height 6
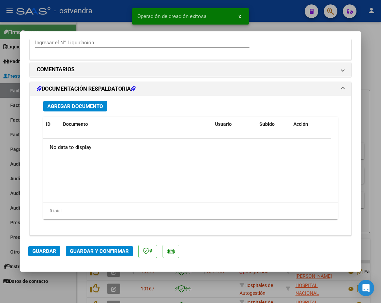
scroll to position [600, 0]
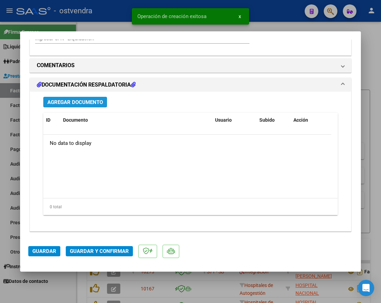
click at [98, 102] on span "Agregar Documento" at bounding box center [74, 102] width 55 height 6
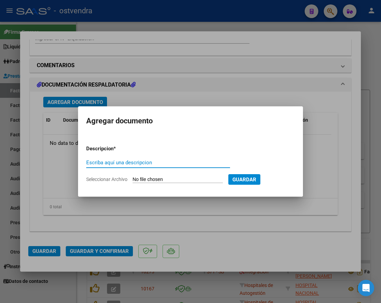
click at [135, 162] on input "Escriba aquí una descripcion" at bounding box center [158, 162] width 144 height 6
type input "DOCUMENTACION"
click at [139, 178] on input "Seleccionar Archivo" at bounding box center [177, 179] width 90 height 6
type input "C:\fakepath\C&C 72635.zip"
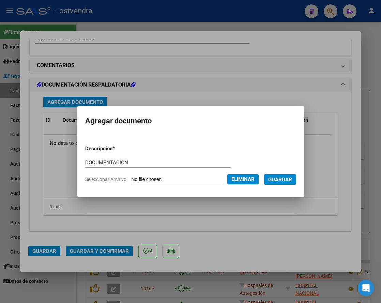
click at [287, 179] on span "Guardar" at bounding box center [280, 179] width 24 height 6
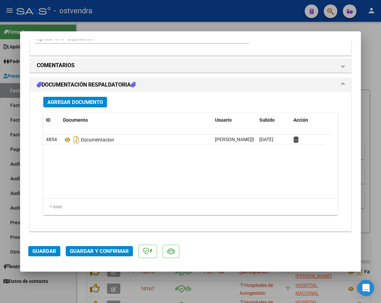
click at [118, 251] on span "Guardar y Confirmar" at bounding box center [99, 251] width 59 height 6
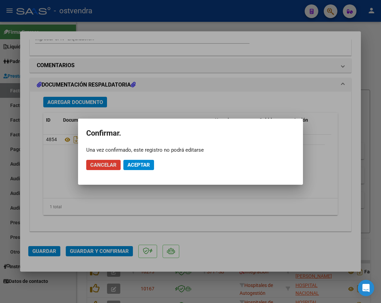
click at [142, 170] on mat-dialog-actions "Cancelar Aceptar" at bounding box center [190, 164] width 208 height 23
click at [149, 161] on button "Aceptar" at bounding box center [138, 165] width 31 height 10
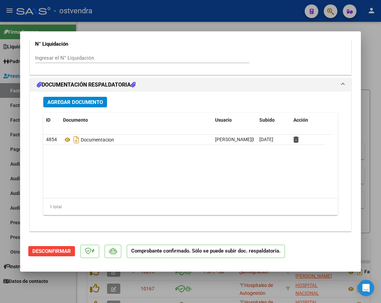
click at [104, 23] on div at bounding box center [190, 151] width 381 height 303
type input "$ 0,00"
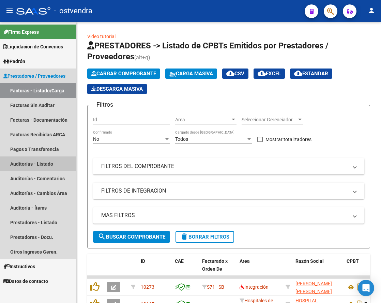
click at [37, 161] on link "Auditorías - Listado" at bounding box center [38, 163] width 76 height 15
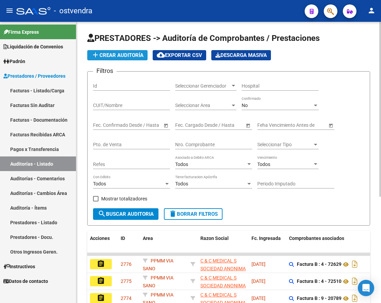
click at [127, 53] on span "add Crear Auditoría" at bounding box center [117, 55] width 52 height 6
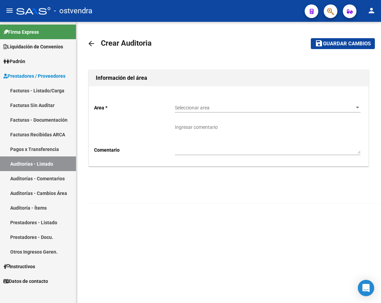
click at [196, 107] on span "Seleccionar area" at bounding box center [264, 108] width 179 height 6
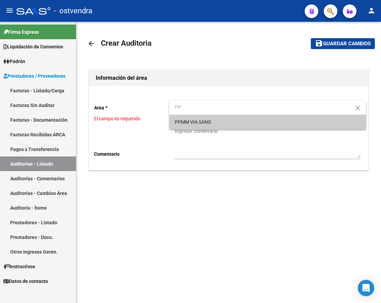
type input "PP"
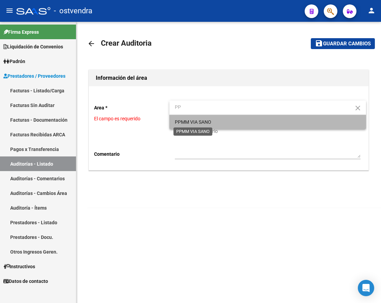
click at [198, 123] on span "PPMM VIA SANO" at bounding box center [193, 121] width 36 height 5
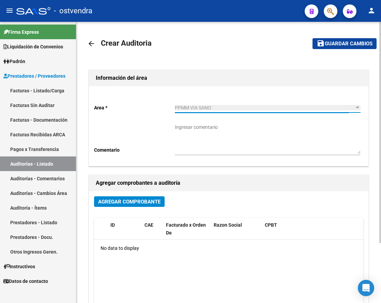
click at [139, 202] on span "Agregar Comprobante" at bounding box center [129, 201] width 62 height 6
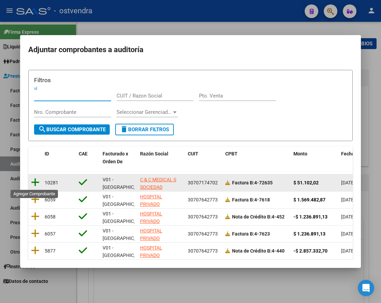
click at [35, 180] on icon at bounding box center [35, 182] width 9 height 10
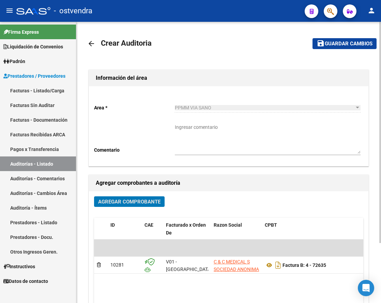
click at [329, 46] on span "Guardar cambios" at bounding box center [348, 44] width 48 height 6
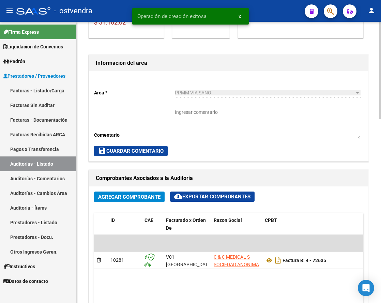
scroll to position [298, 0]
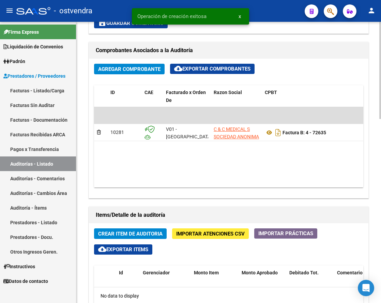
click at [131, 231] on span "Crear Item de Auditoria" at bounding box center [130, 233] width 64 height 6
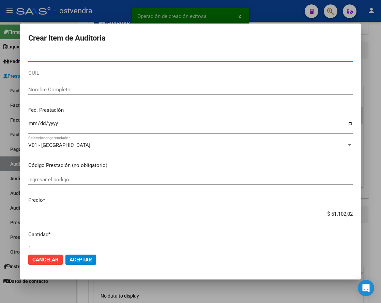
click at [63, 58] on input "Nro Documento" at bounding box center [190, 56] width 324 height 6
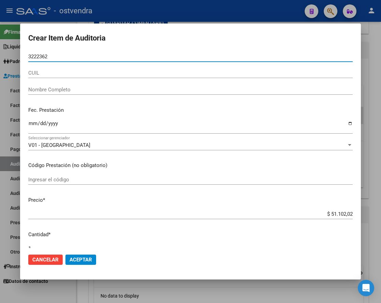
type input "32223629"
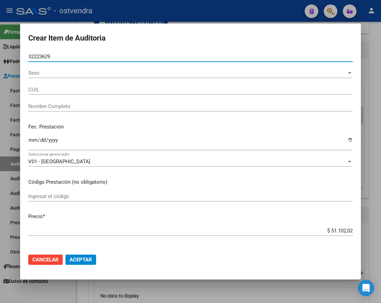
type input "20322236299"
type input "[PERSON_NAME] [PERSON_NAME]"
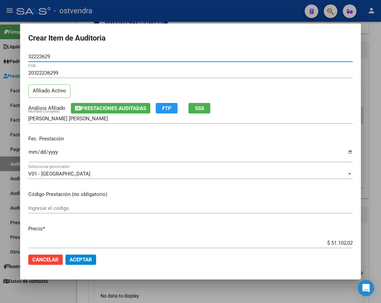
type input "32223629"
click at [90, 259] on span "Aceptar" at bounding box center [80, 259] width 22 height 6
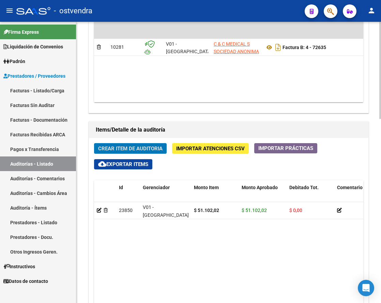
scroll to position [426, 0]
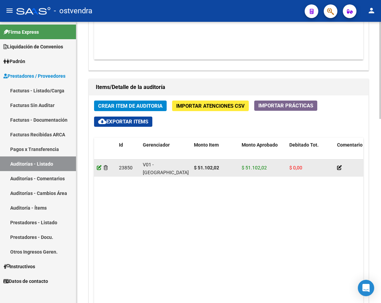
click at [99, 167] on icon at bounding box center [99, 167] width 5 height 5
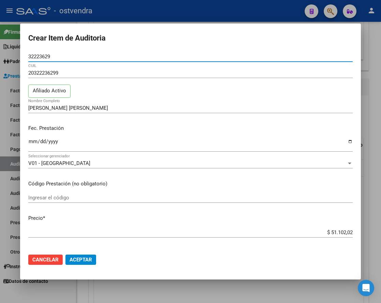
scroll to position [298, 0]
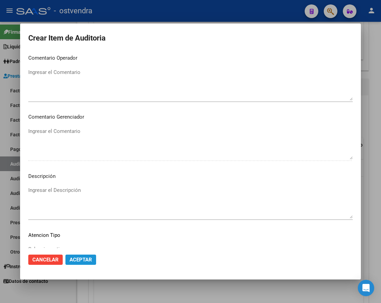
click at [85, 263] on button "Aceptar" at bounding box center [80, 259] width 31 height 10
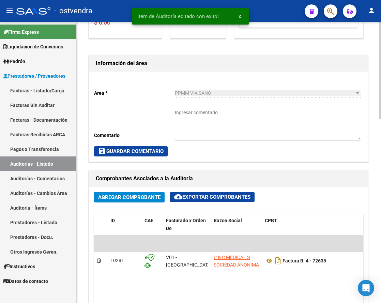
scroll to position [0, 0]
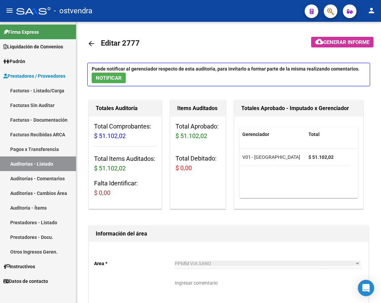
click at [26, 90] on link "Facturas - Listado/Carga" at bounding box center [38, 90] width 76 height 15
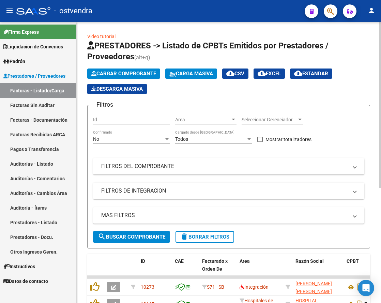
click at [110, 75] on span "Cargar Comprobante" at bounding box center [123, 73] width 65 height 6
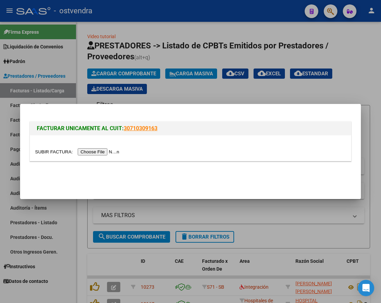
click at [106, 150] on input "file" at bounding box center [78, 151] width 86 height 7
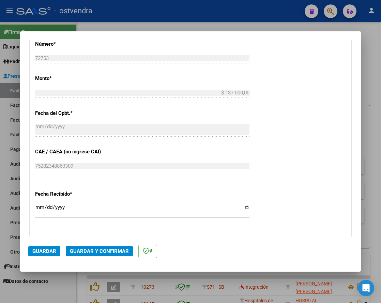
scroll to position [340, 0]
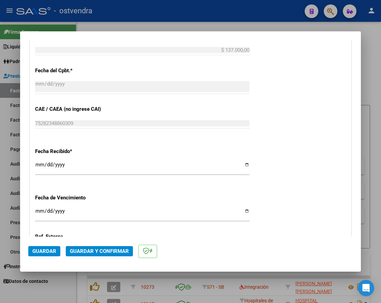
click at [35, 212] on input "Ingresar la fecha" at bounding box center [142, 213] width 214 height 11
type input "[DATE]"
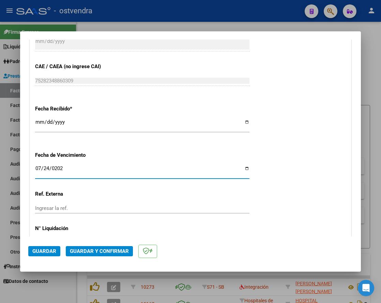
scroll to position [425, 0]
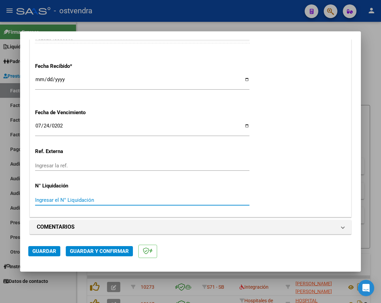
click at [80, 199] on input "Ingresar el N° Liquidación" at bounding box center [142, 200] width 214 height 6
type input "07"
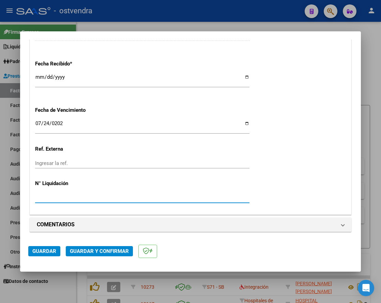
click at [47, 253] on span "Guardar" at bounding box center [44, 251] width 24 height 6
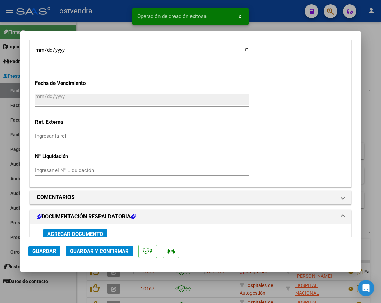
scroll to position [600, 0]
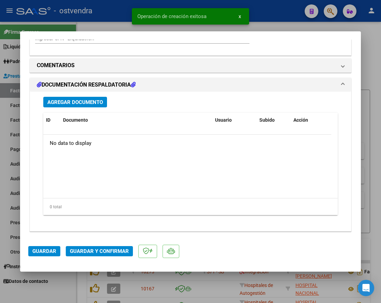
click at [77, 101] on span "Agregar Documento" at bounding box center [74, 102] width 55 height 6
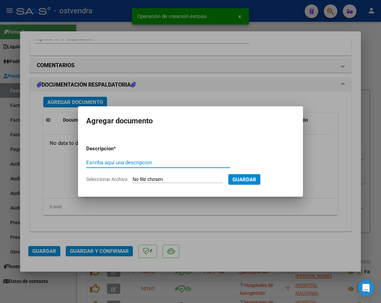
click at [142, 163] on input "Escriba aquí una descripcion" at bounding box center [158, 162] width 144 height 6
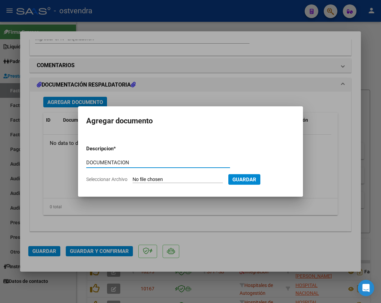
type input "DOCUMENTACION"
click at [164, 175] on form "Descripcion * DOCUMENTACION Escriba aquí una descripcion Seleccionar Archivo Gu…" at bounding box center [190, 164] width 208 height 49
click at [166, 178] on input "Seleccionar Archivo" at bounding box center [177, 179] width 90 height 6
type input "C:\fakepath\C&C 72753.zip"
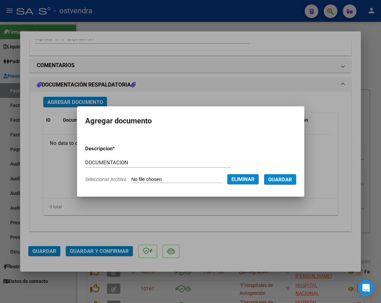
click at [285, 179] on span "Guardar" at bounding box center [280, 179] width 24 height 6
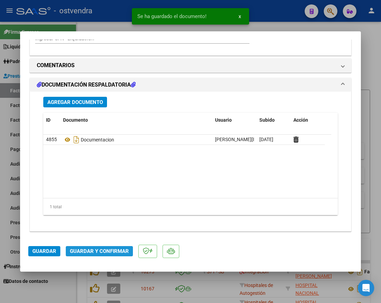
click at [103, 252] on span "Guardar y Confirmar" at bounding box center [99, 251] width 59 height 6
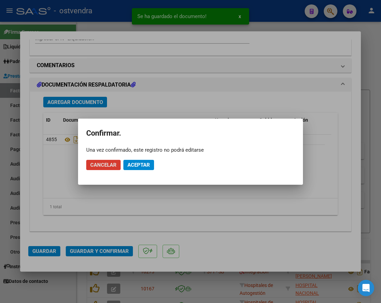
click at [145, 165] on span "Aceptar" at bounding box center [138, 165] width 22 height 6
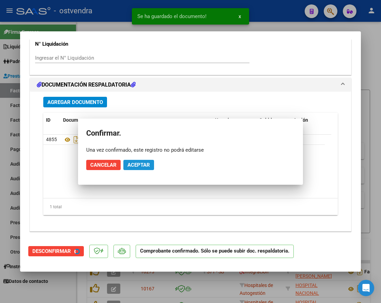
scroll to position [580, 0]
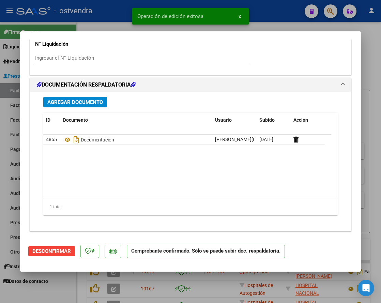
click at [372, 249] on div at bounding box center [190, 151] width 381 height 303
type input "$ 0,00"
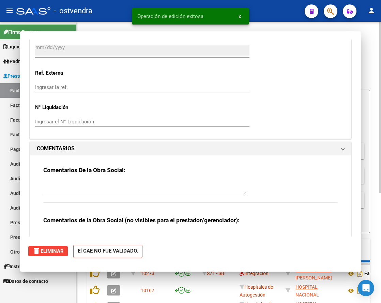
scroll to position [0, 0]
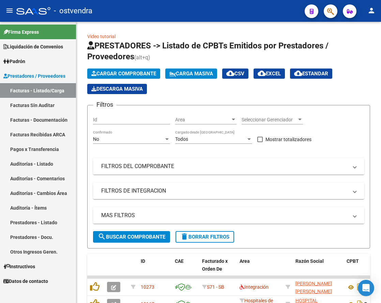
click at [32, 164] on link "Auditorías - Listado" at bounding box center [38, 163] width 76 height 15
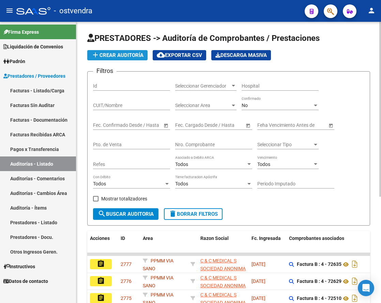
click at [126, 53] on span "add Crear Auditoría" at bounding box center [117, 55] width 52 height 6
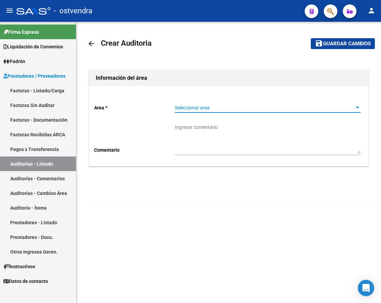
click at [203, 109] on span "Seleccionar area" at bounding box center [264, 108] width 179 height 6
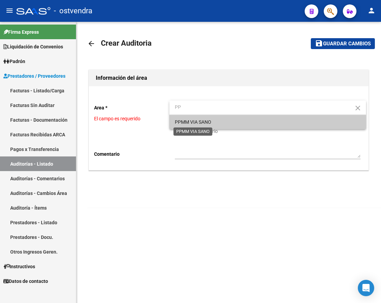
type input "PP"
click at [201, 122] on span "PPMM VIA SANO" at bounding box center [193, 121] width 36 height 5
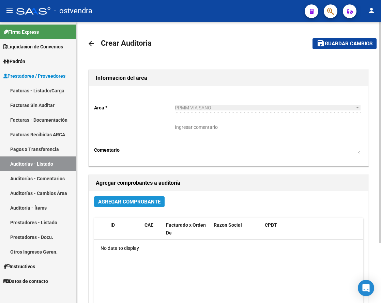
click at [134, 200] on span "Agregar Comprobante" at bounding box center [129, 201] width 62 height 6
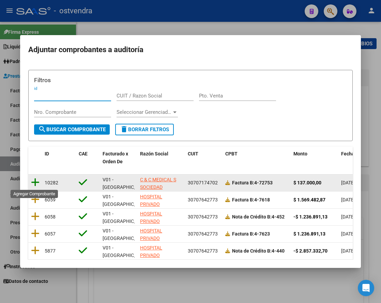
click at [37, 183] on icon at bounding box center [35, 182] width 9 height 10
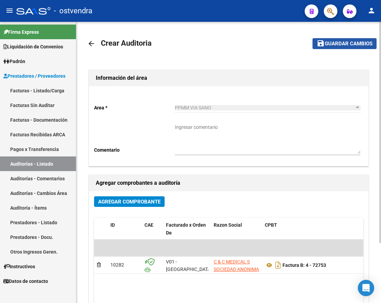
click at [328, 46] on span "Guardar cambios" at bounding box center [348, 44] width 48 height 6
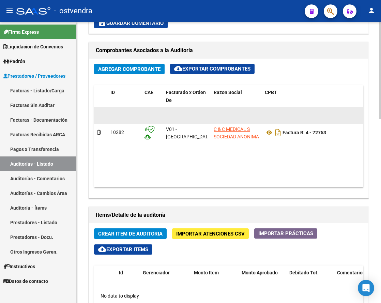
scroll to position [340, 0]
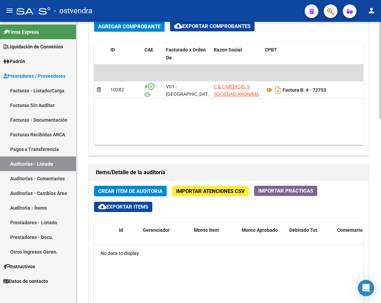
drag, startPoint x: 145, startPoint y: 266, endPoint x: 145, endPoint y: 263, distance: 3.4
click at [146, 190] on span "Crear Item de Auditoria" at bounding box center [130, 191] width 64 height 6
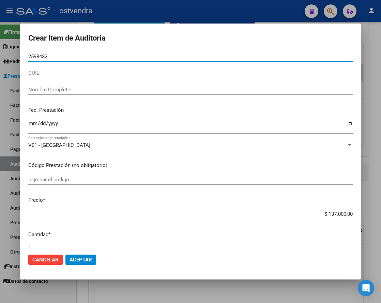
type input "25984323"
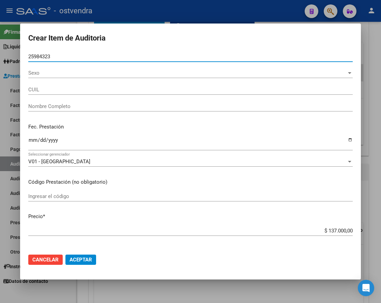
type input "20259843236"
type input "[PERSON_NAME] [PERSON_NAME]"
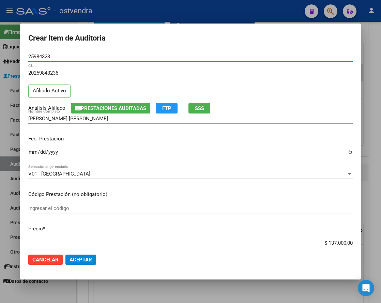
type input "25984323"
click at [88, 259] on span "Aceptar" at bounding box center [80, 259] width 22 height 6
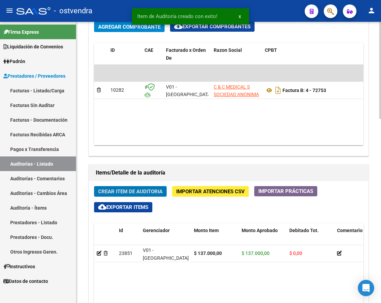
scroll to position [341, 0]
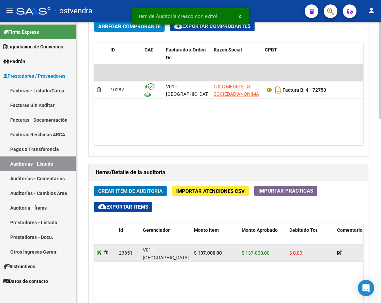
click at [99, 252] on icon at bounding box center [99, 252] width 5 height 5
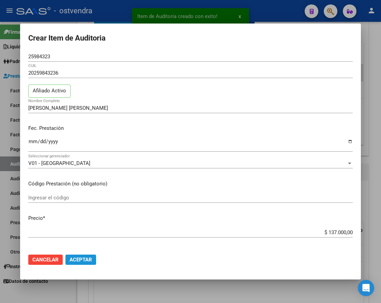
click at [78, 261] on span "Aceptar" at bounding box center [80, 259] width 22 height 6
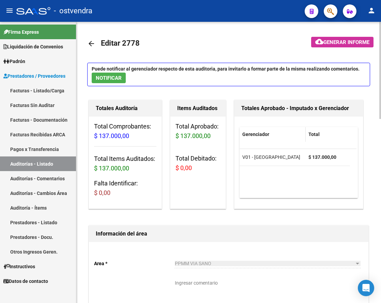
scroll to position [213, 0]
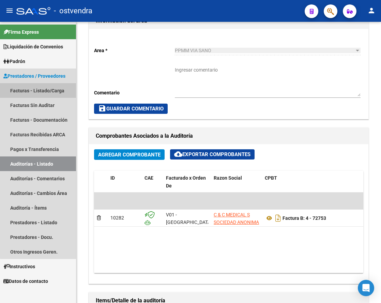
click at [53, 91] on link "Facturas - Listado/Carga" at bounding box center [38, 90] width 76 height 15
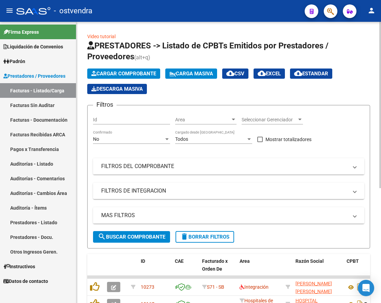
click at [137, 76] on span "Cargar Comprobante" at bounding box center [123, 73] width 65 height 6
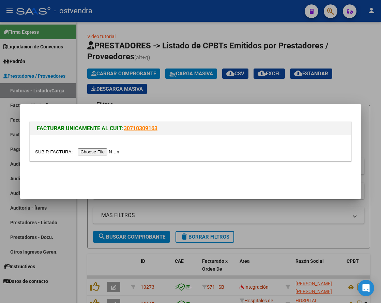
click at [109, 152] on input "file" at bounding box center [78, 151] width 86 height 7
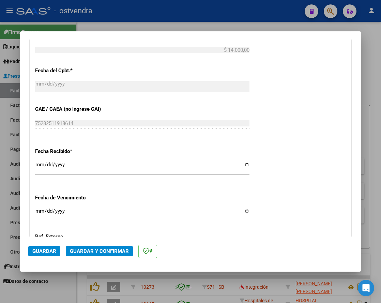
scroll to position [383, 0]
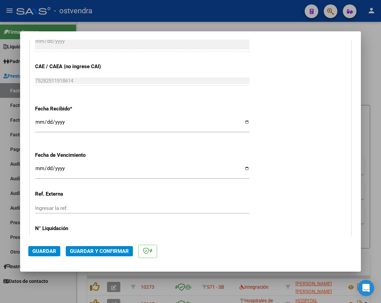
click at [39, 168] on input "Ingresar la fecha" at bounding box center [142, 170] width 214 height 11
type input "[DATE]"
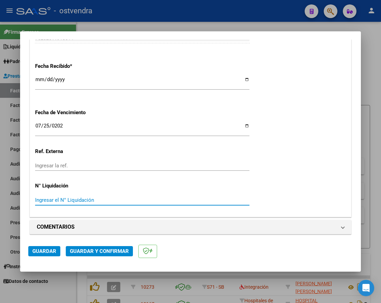
click at [80, 200] on input "Ingresar el N° Liquidación" at bounding box center [142, 200] width 214 height 6
type input "07"
click at [49, 252] on span "Guardar" at bounding box center [44, 251] width 24 height 6
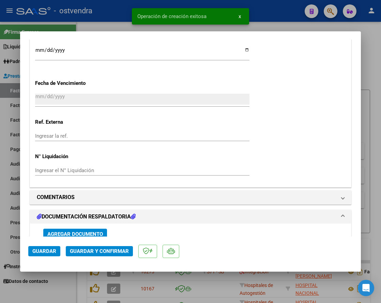
scroll to position [553, 0]
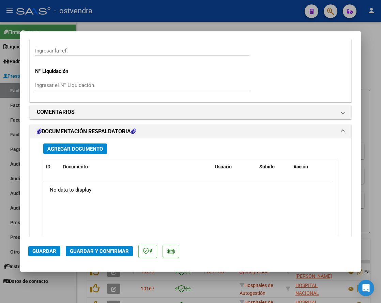
click at [81, 148] on span "Agregar Documento" at bounding box center [74, 149] width 55 height 6
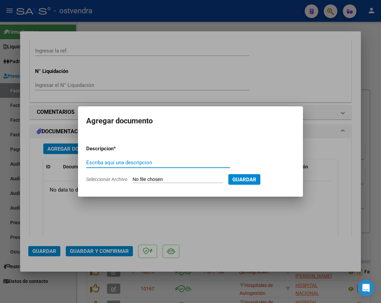
click at [136, 162] on input "Escriba aquí una descripcion" at bounding box center [158, 162] width 144 height 6
type input "DOCUMMENTACION"
click at [152, 177] on input "Seleccionar Archivo" at bounding box center [177, 179] width 90 height 6
type input "C:\fakepath\C&C 72805.zip"
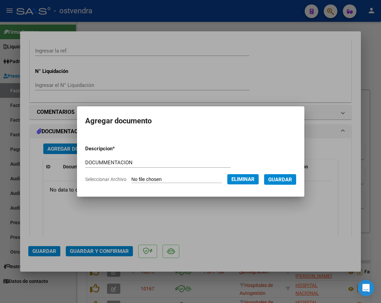
click at [284, 179] on span "Guardar" at bounding box center [280, 179] width 24 height 6
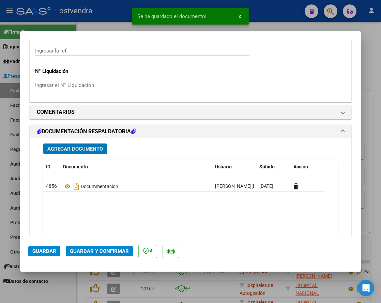
click at [103, 249] on span "Guardar y Confirmar" at bounding box center [99, 251] width 59 height 6
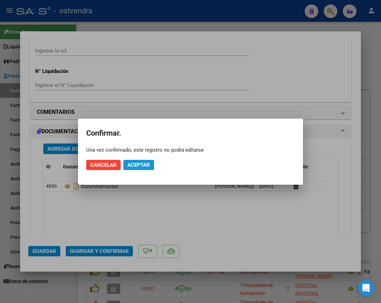
click at [141, 164] on span "Aceptar" at bounding box center [138, 165] width 22 height 6
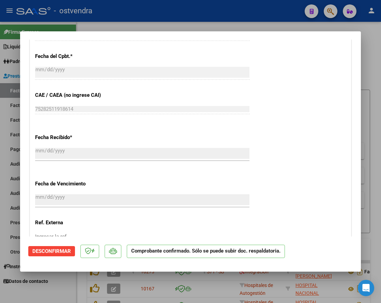
scroll to position [282, 0]
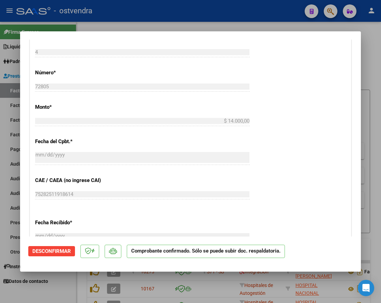
click at [366, 64] on div at bounding box center [190, 151] width 381 height 303
type input "$ 0,00"
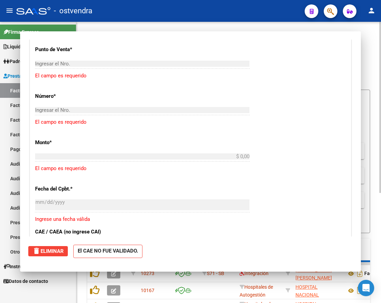
scroll to position [0, 0]
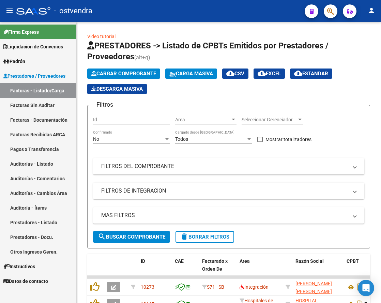
click at [35, 162] on link "Auditorías - Listado" at bounding box center [38, 163] width 76 height 15
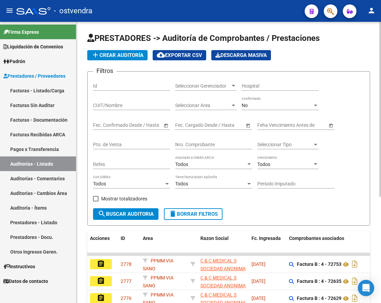
click at [117, 55] on span "add Crear Auditoría" at bounding box center [117, 55] width 52 height 6
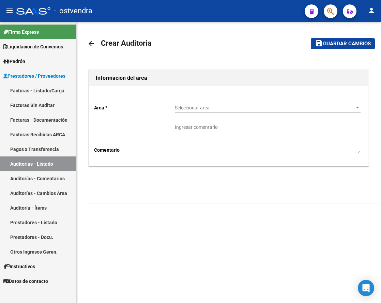
click at [197, 107] on span "Seleccionar area" at bounding box center [264, 108] width 179 height 6
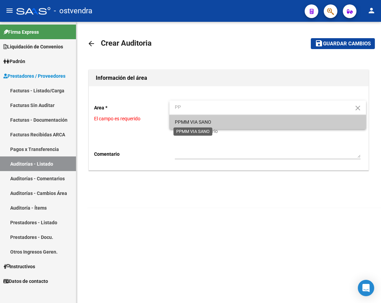
type input "PP"
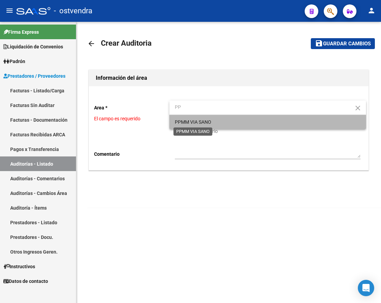
click at [206, 123] on span "PPMM VIA SANO" at bounding box center [193, 121] width 36 height 5
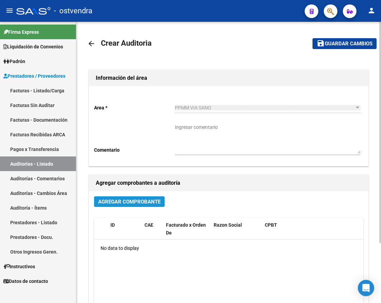
click at [136, 205] on button "Agregar Comprobante" at bounding box center [129, 201] width 70 height 11
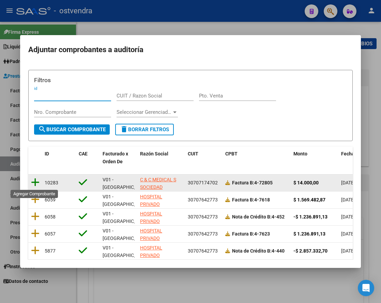
click at [35, 180] on icon at bounding box center [35, 182] width 9 height 10
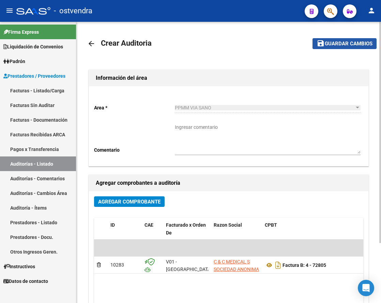
click at [334, 42] on span "Guardar cambios" at bounding box center [348, 44] width 48 height 6
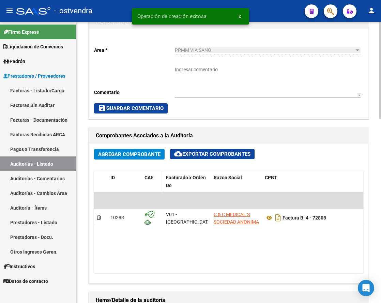
scroll to position [340, 0]
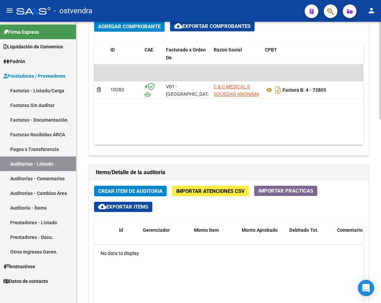
click at [146, 190] on span "Crear Item de Auditoria" at bounding box center [130, 191] width 64 height 6
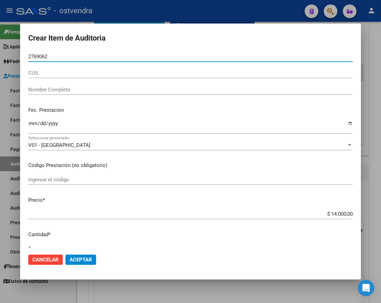
type input "27690627"
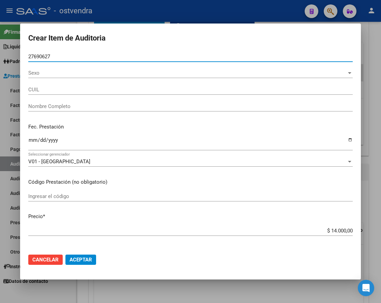
type input "27276906270"
type input "[PERSON_NAME] CAROLINA"
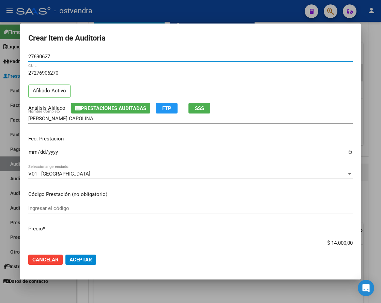
type input "27690627"
click at [81, 257] on span "Aceptar" at bounding box center [80, 259] width 22 height 6
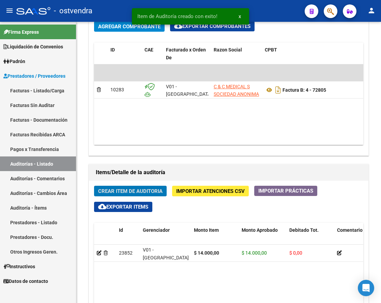
scroll to position [341, 0]
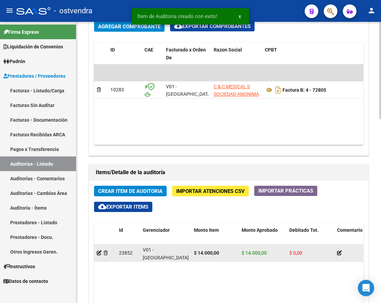
click at [96, 253] on datatable-body-cell at bounding box center [105, 252] width 22 height 17
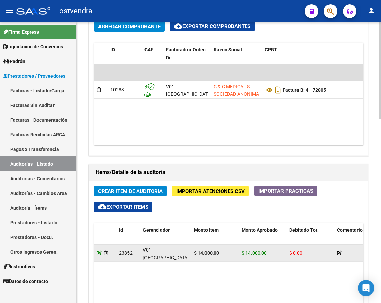
click at [99, 252] on icon at bounding box center [99, 252] width 5 height 5
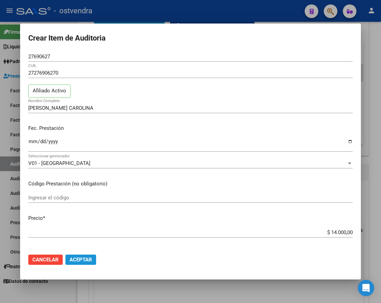
click at [88, 257] on span "Aceptar" at bounding box center [80, 259] width 22 height 6
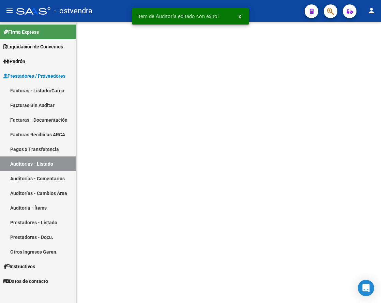
scroll to position [0, 0]
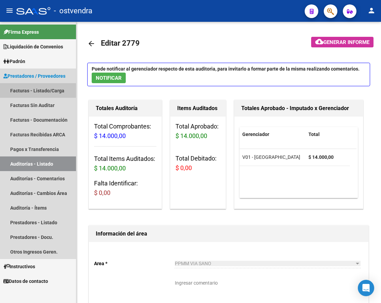
click at [45, 90] on link "Facturas - Listado/Carga" at bounding box center [38, 90] width 76 height 15
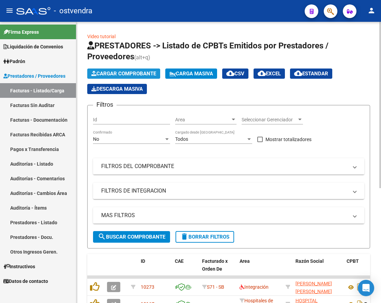
click at [130, 74] on span "Cargar Comprobante" at bounding box center [123, 73] width 65 height 6
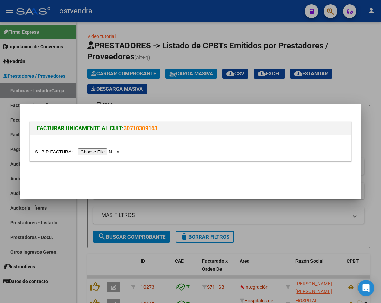
click at [109, 150] on input "file" at bounding box center [78, 151] width 86 height 7
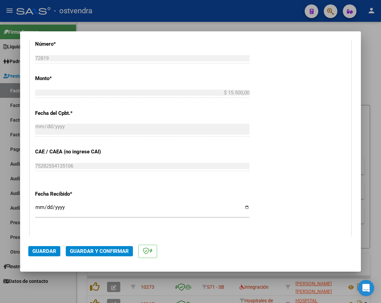
scroll to position [340, 0]
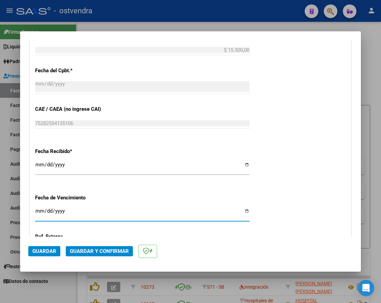
click at [38, 212] on input "Ingresar la fecha" at bounding box center [142, 213] width 214 height 11
type input "[DATE]"
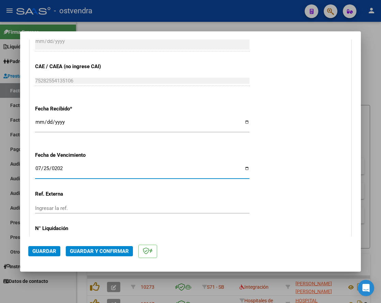
scroll to position [425, 0]
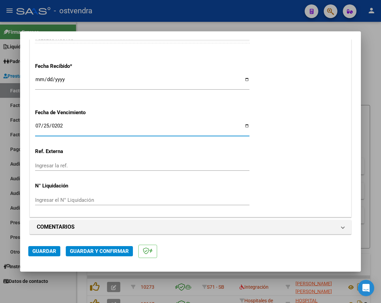
click at [99, 198] on input "Ingresar el N° Liquidación" at bounding box center [142, 200] width 214 height 6
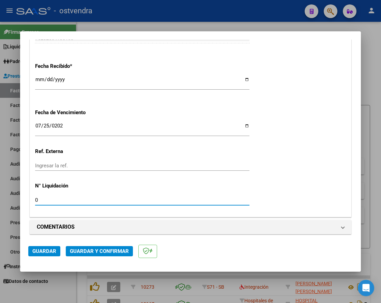
type input "07"
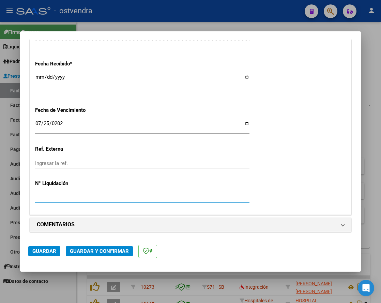
click at [52, 252] on span "Guardar" at bounding box center [44, 251] width 24 height 6
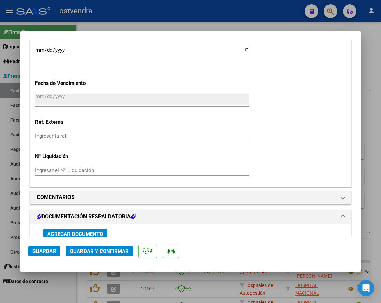
scroll to position [511, 0]
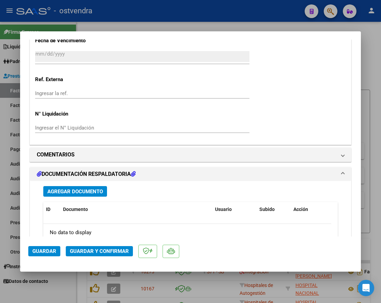
click at [82, 194] on button "Agregar Documento" at bounding box center [75, 191] width 64 height 11
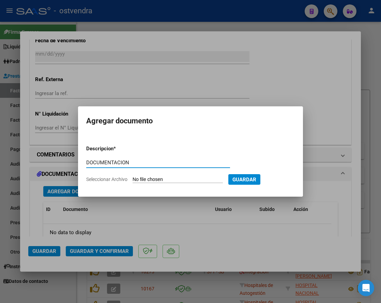
type input "DOCUMENTACION"
click at [154, 177] on input "Seleccionar Archivo" at bounding box center [177, 179] width 90 height 6
type input "C:\fakepath\C&C 72819.zip"
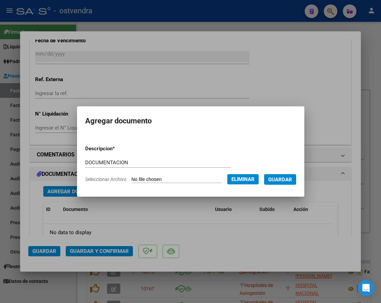
click at [285, 180] on span "Guardar" at bounding box center [280, 179] width 24 height 6
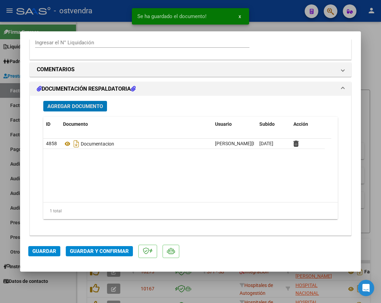
scroll to position [600, 0]
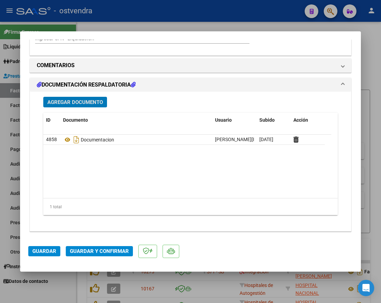
click at [98, 253] on span "Guardar y Confirmar" at bounding box center [99, 251] width 59 height 6
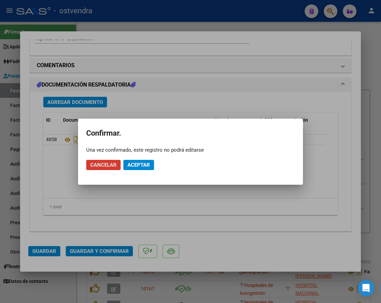
click at [144, 166] on span "Aceptar" at bounding box center [138, 165] width 22 height 6
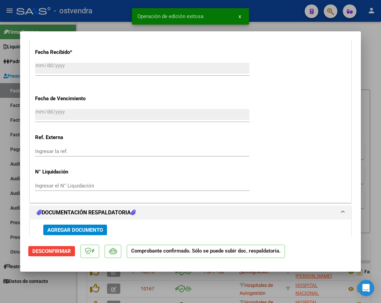
scroll to position [368, 0]
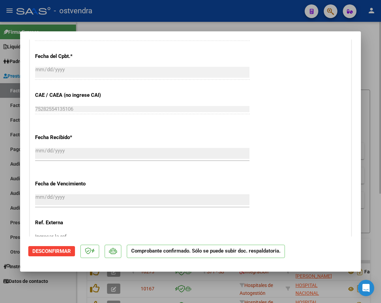
click at [132, 28] on div at bounding box center [190, 151] width 381 height 303
type input "$ 0,00"
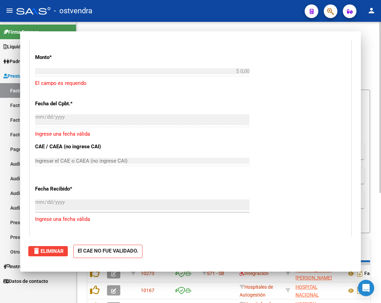
scroll to position [0, 0]
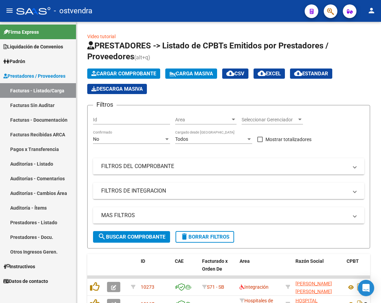
click at [38, 159] on link "Auditorías - Listado" at bounding box center [38, 163] width 76 height 15
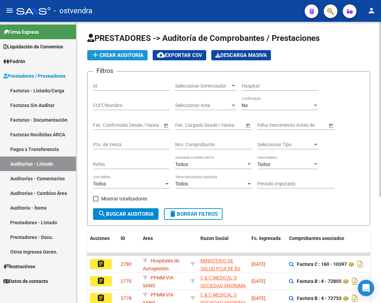
click at [119, 57] on span "add Crear Auditoría" at bounding box center [117, 55] width 52 height 6
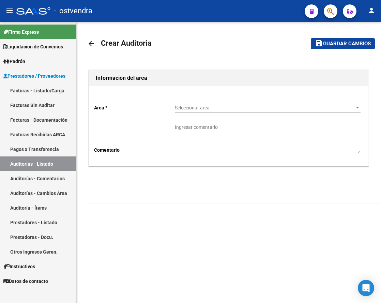
click at [199, 107] on span "Seleccionar area" at bounding box center [264, 108] width 179 height 6
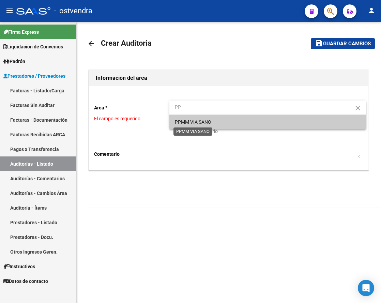
type input "PP"
click at [196, 124] on span "PPMM VIA SANO" at bounding box center [193, 121] width 36 height 5
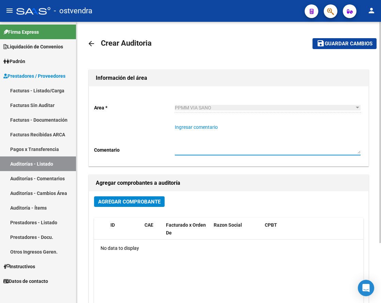
click at [195, 148] on textarea "Ingresar comentario" at bounding box center [267, 139] width 185 height 30
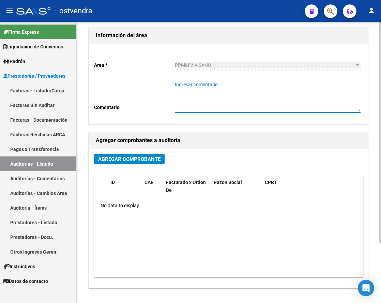
scroll to position [76, 0]
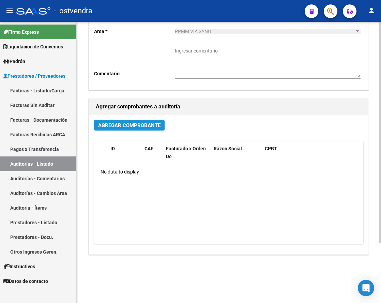
click at [147, 124] on span "Agregar Comprobante" at bounding box center [129, 125] width 62 height 6
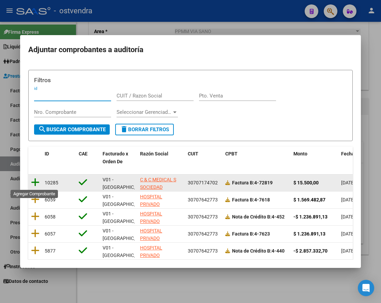
click at [34, 179] on icon at bounding box center [35, 182] width 9 height 10
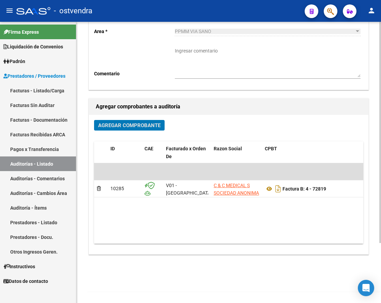
scroll to position [0, 0]
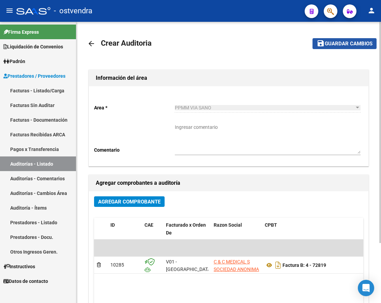
click at [348, 45] on span "Guardar cambios" at bounding box center [348, 44] width 48 height 6
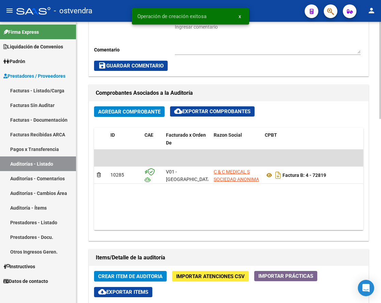
scroll to position [298, 0]
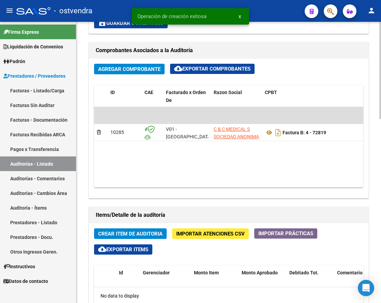
click at [112, 231] on span "Crear Item de Auditoria" at bounding box center [130, 233] width 64 height 6
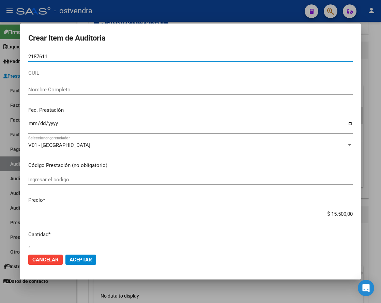
type input "21876114"
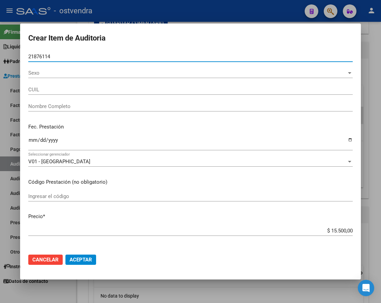
type input "27218761149"
type input "[PERSON_NAME] [PERSON_NAME]"
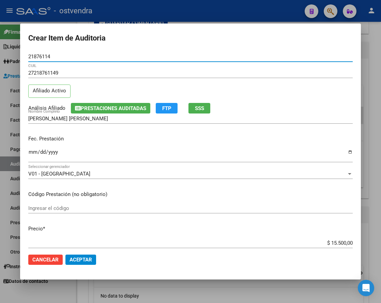
type input "21876114"
click at [81, 259] on span "Aceptar" at bounding box center [80, 259] width 22 height 6
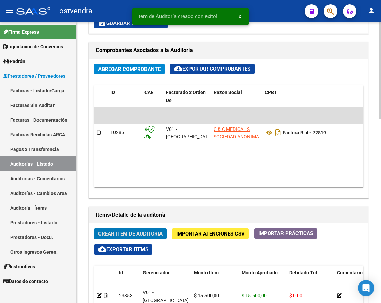
scroll to position [383, 0]
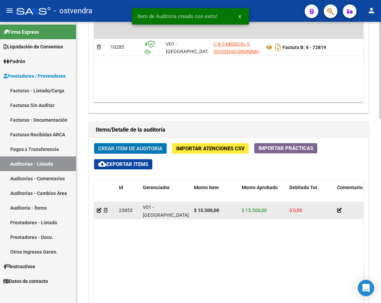
click at [96, 209] on datatable-body-cell at bounding box center [105, 210] width 22 height 17
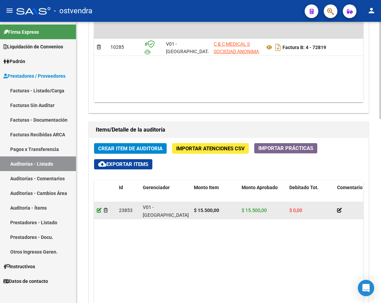
click at [99, 209] on icon at bounding box center [99, 210] width 5 height 5
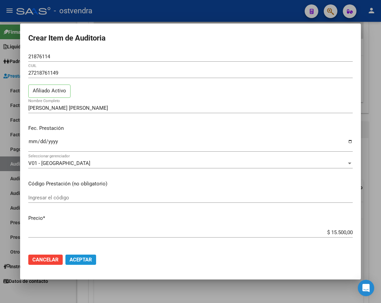
click at [85, 255] on button "Aceptar" at bounding box center [80, 259] width 31 height 10
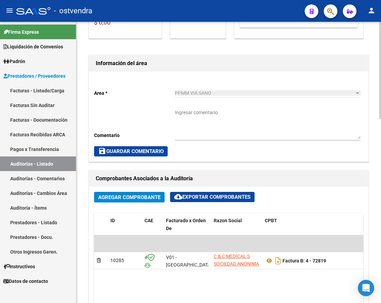
scroll to position [0, 0]
